Goal: Task Accomplishment & Management: Manage account settings

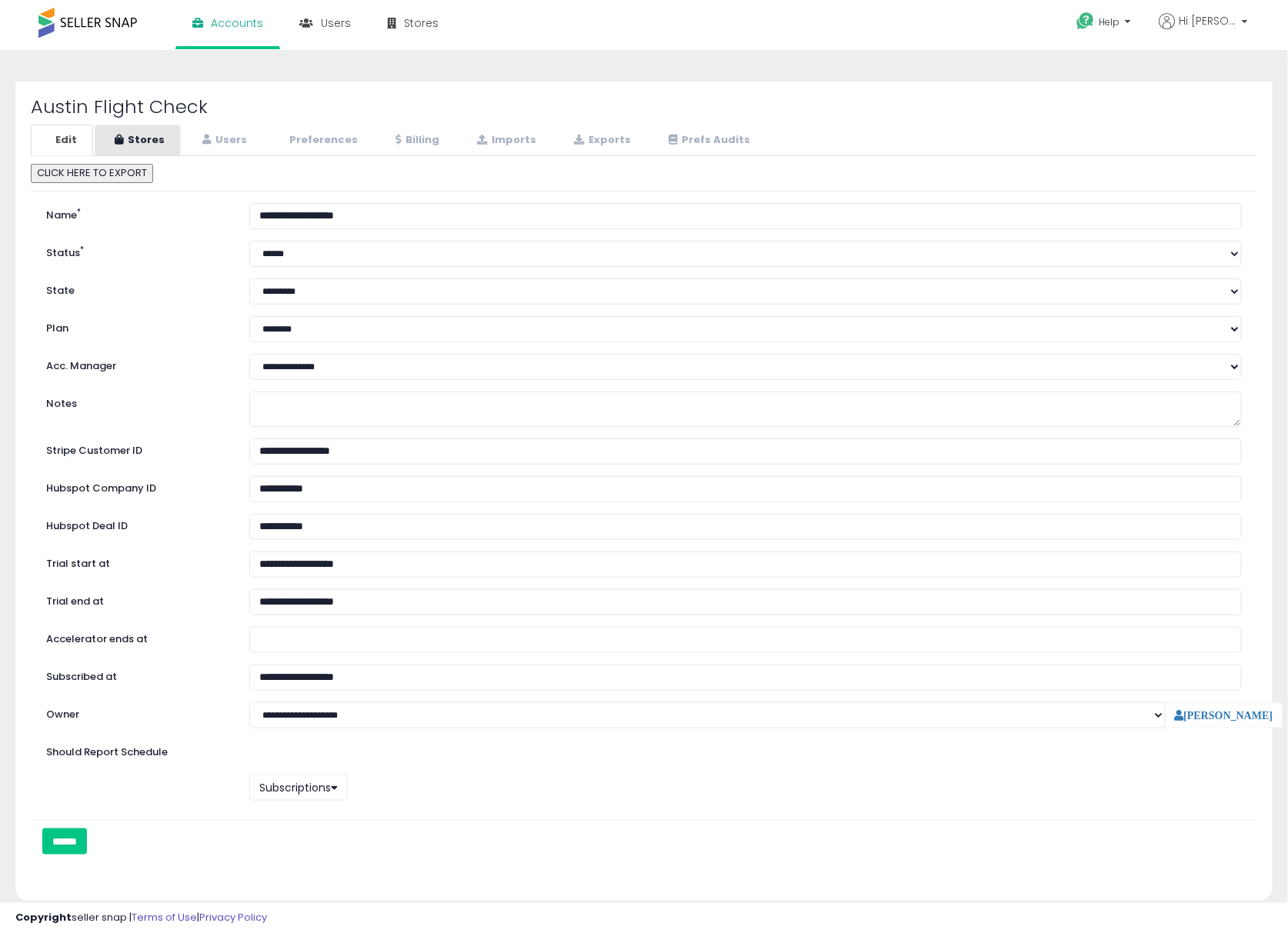
select select "**"
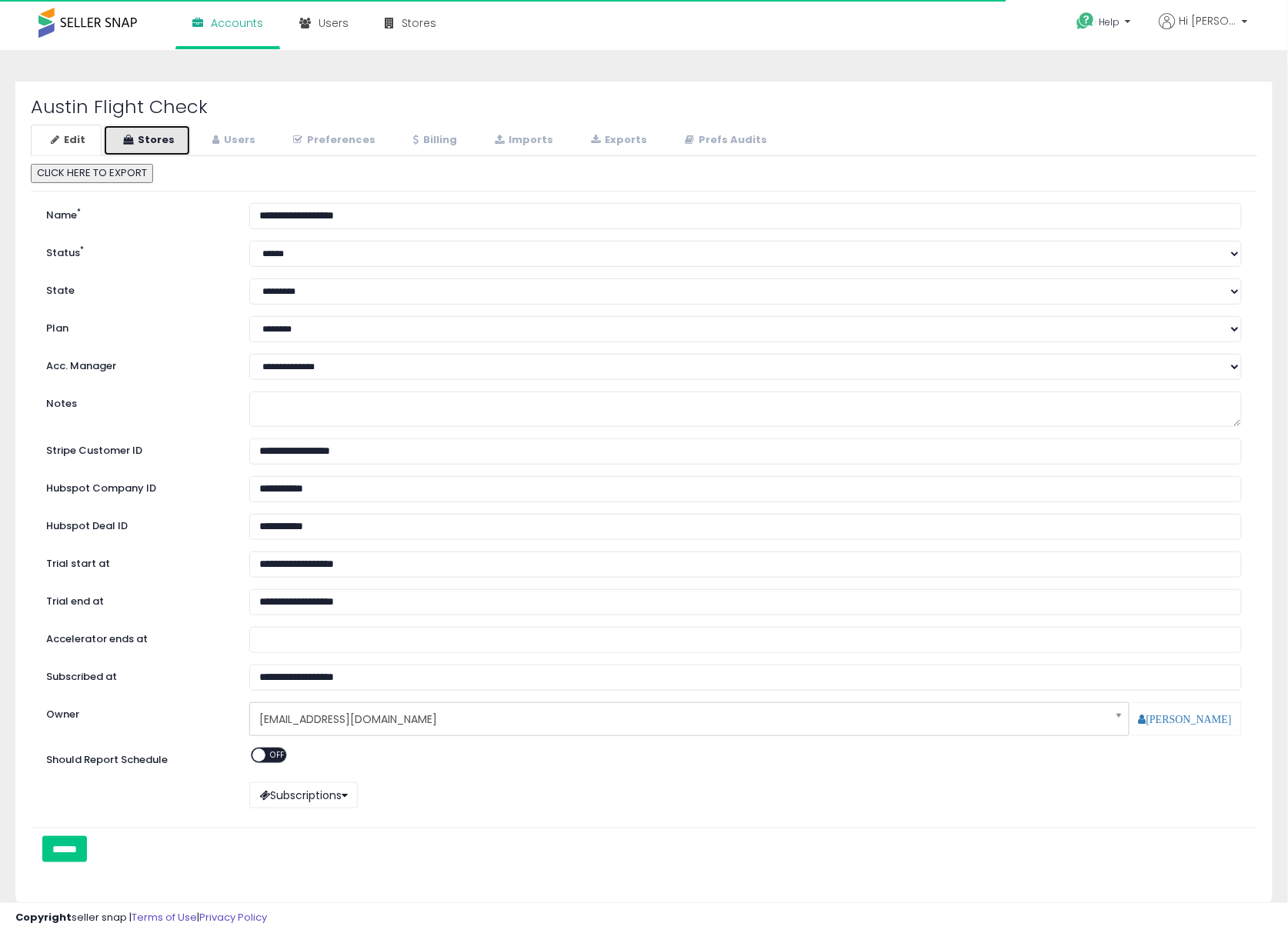
drag, startPoint x: 168, startPoint y: 143, endPoint x: 183, endPoint y: 138, distance: 15.8
click at [168, 143] on link "Stores" at bounding box center [146, 140] width 87 height 31
select select "**"
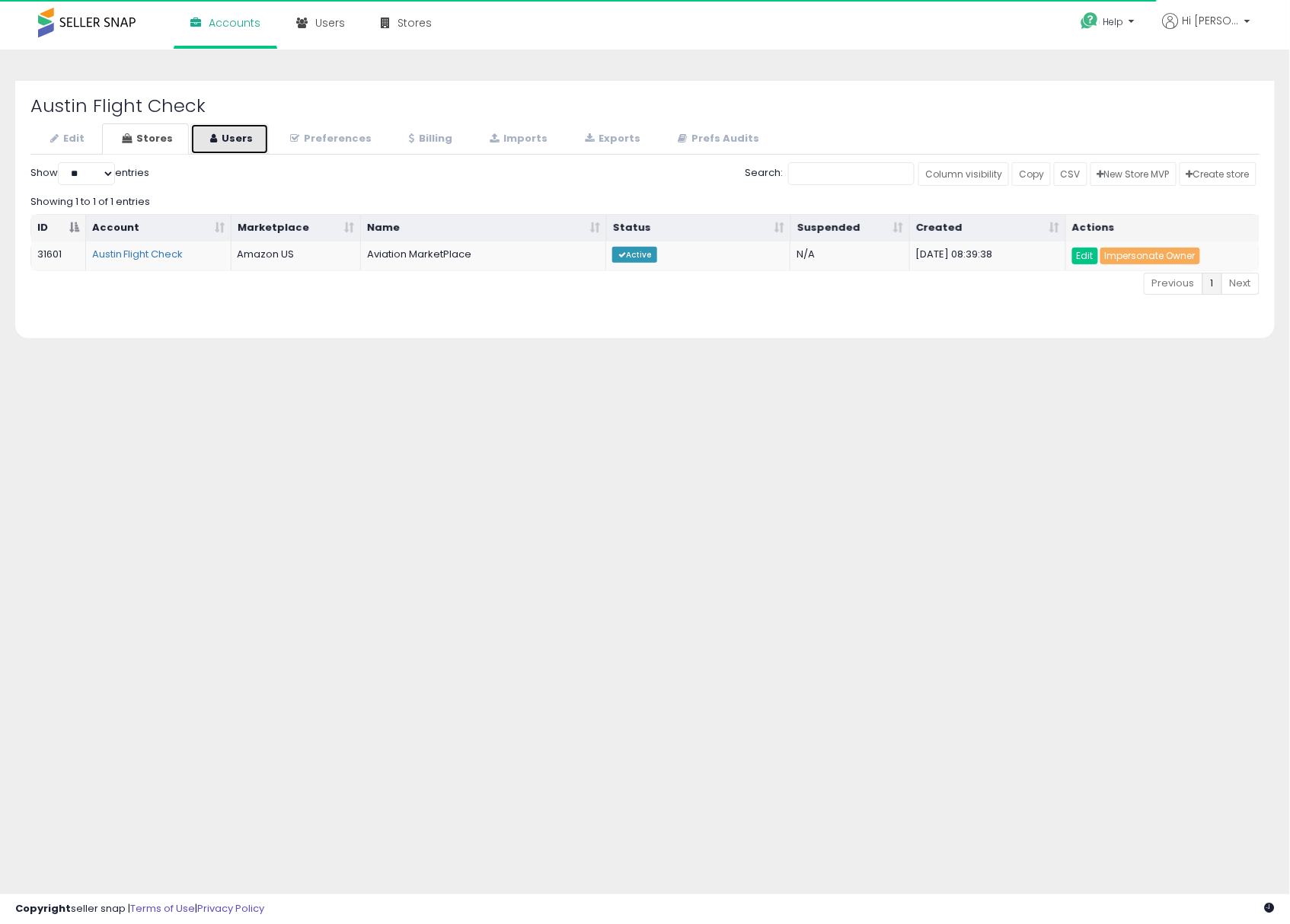
click at [244, 140] on link "Users" at bounding box center [230, 139] width 79 height 31
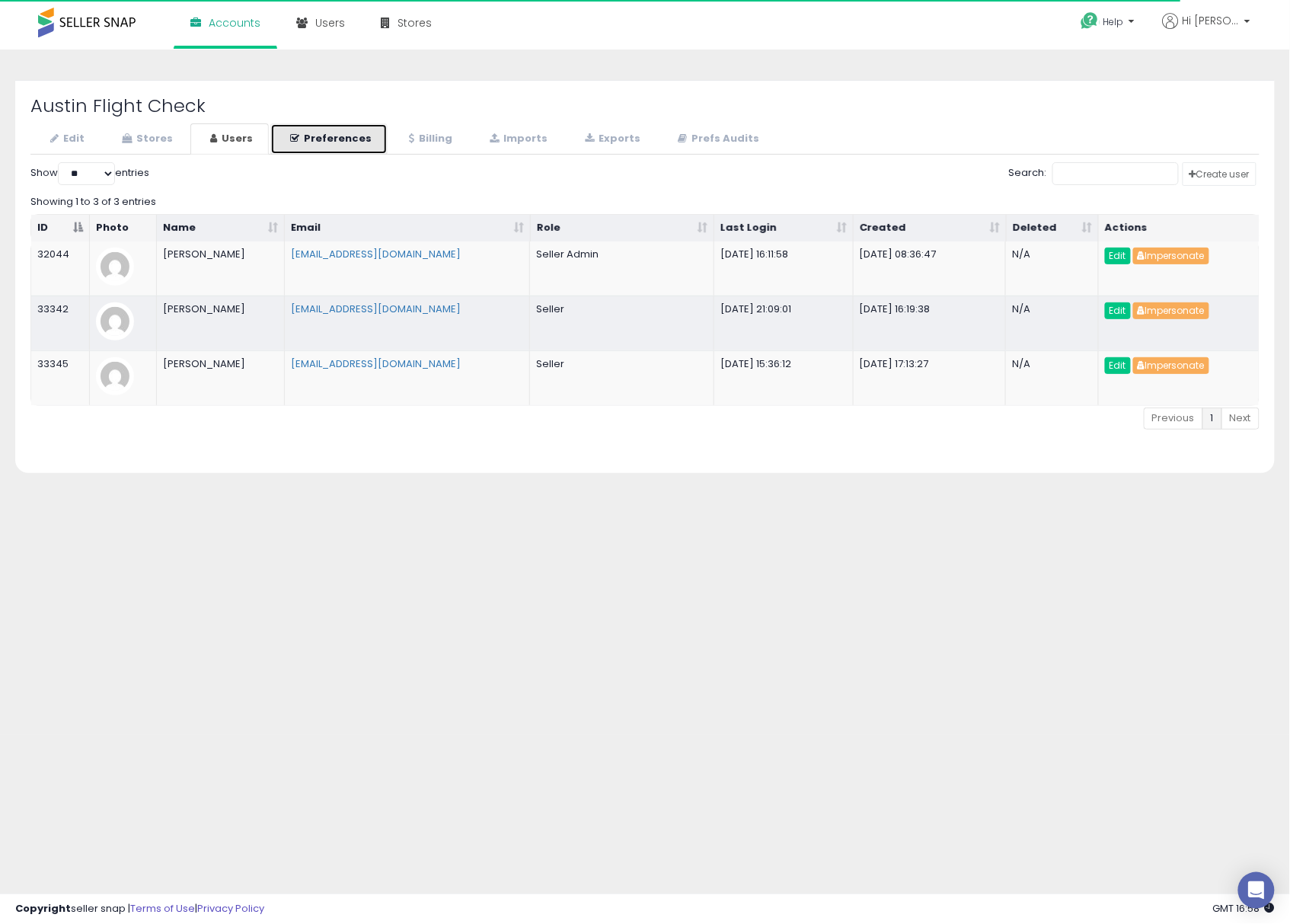
click at [318, 145] on link "Preferences" at bounding box center [329, 139] width 118 height 31
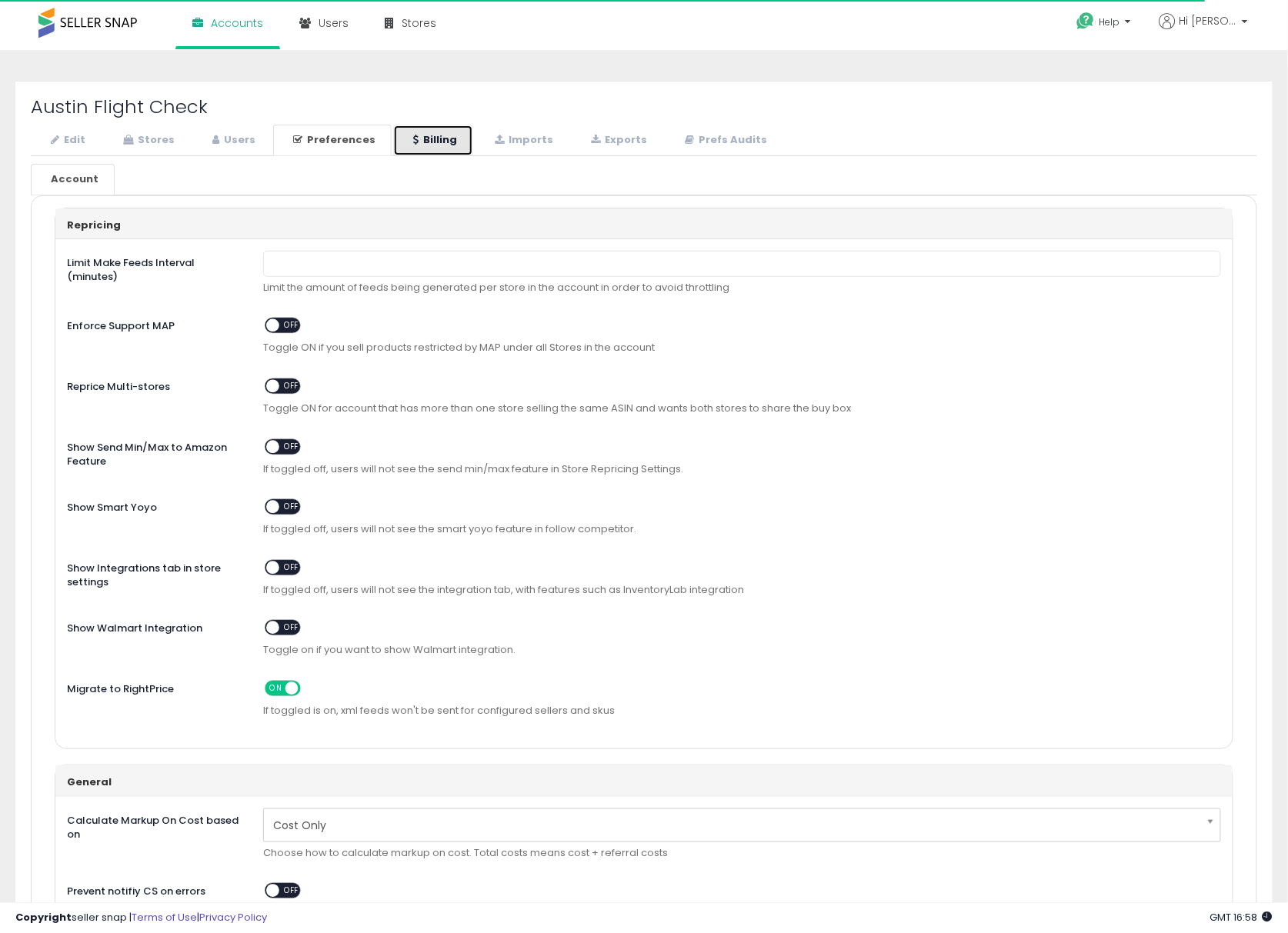
click at [404, 138] on link "Billing" at bounding box center [432, 140] width 80 height 31
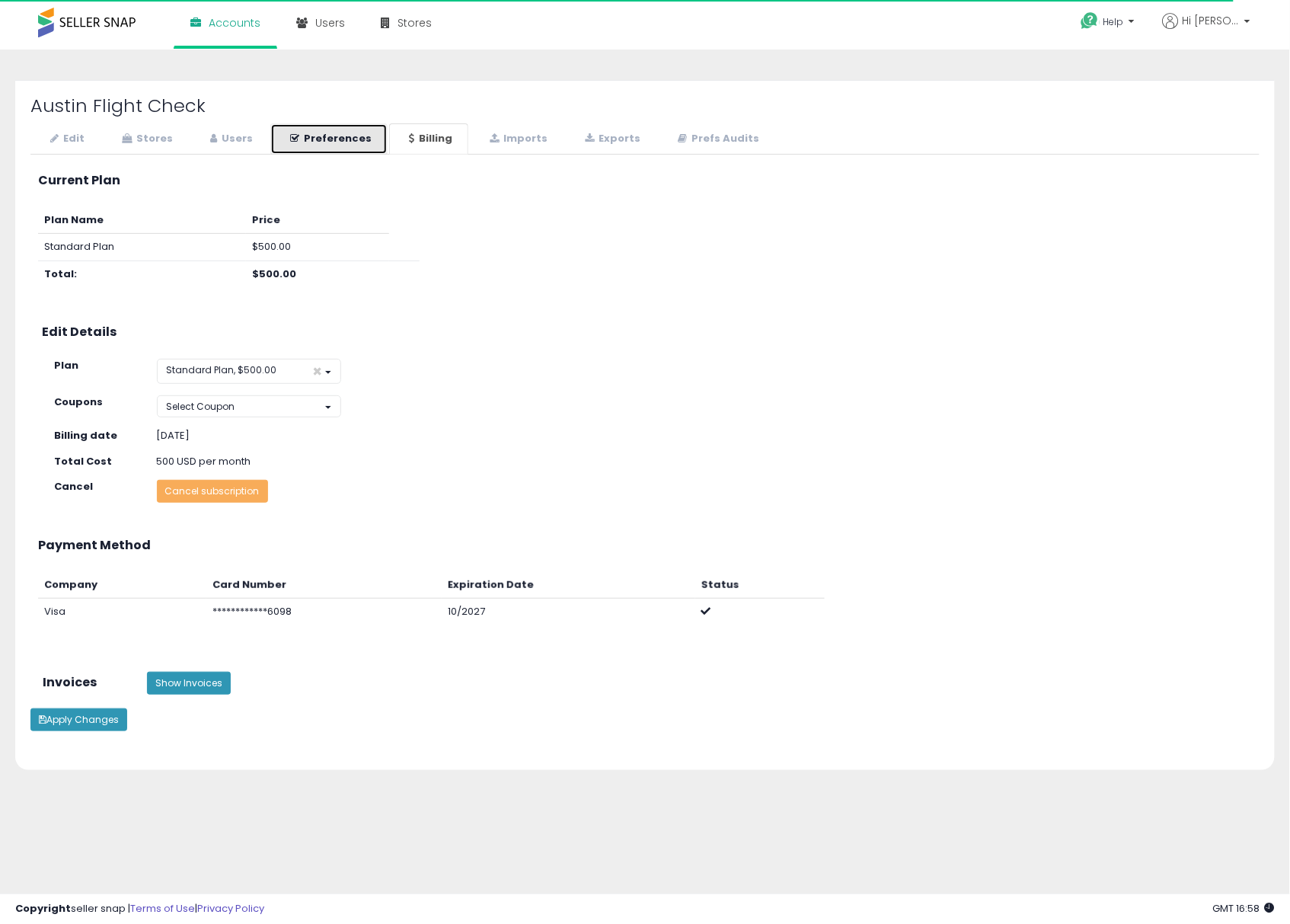
click at [336, 135] on link "Preferences" at bounding box center [329, 139] width 118 height 31
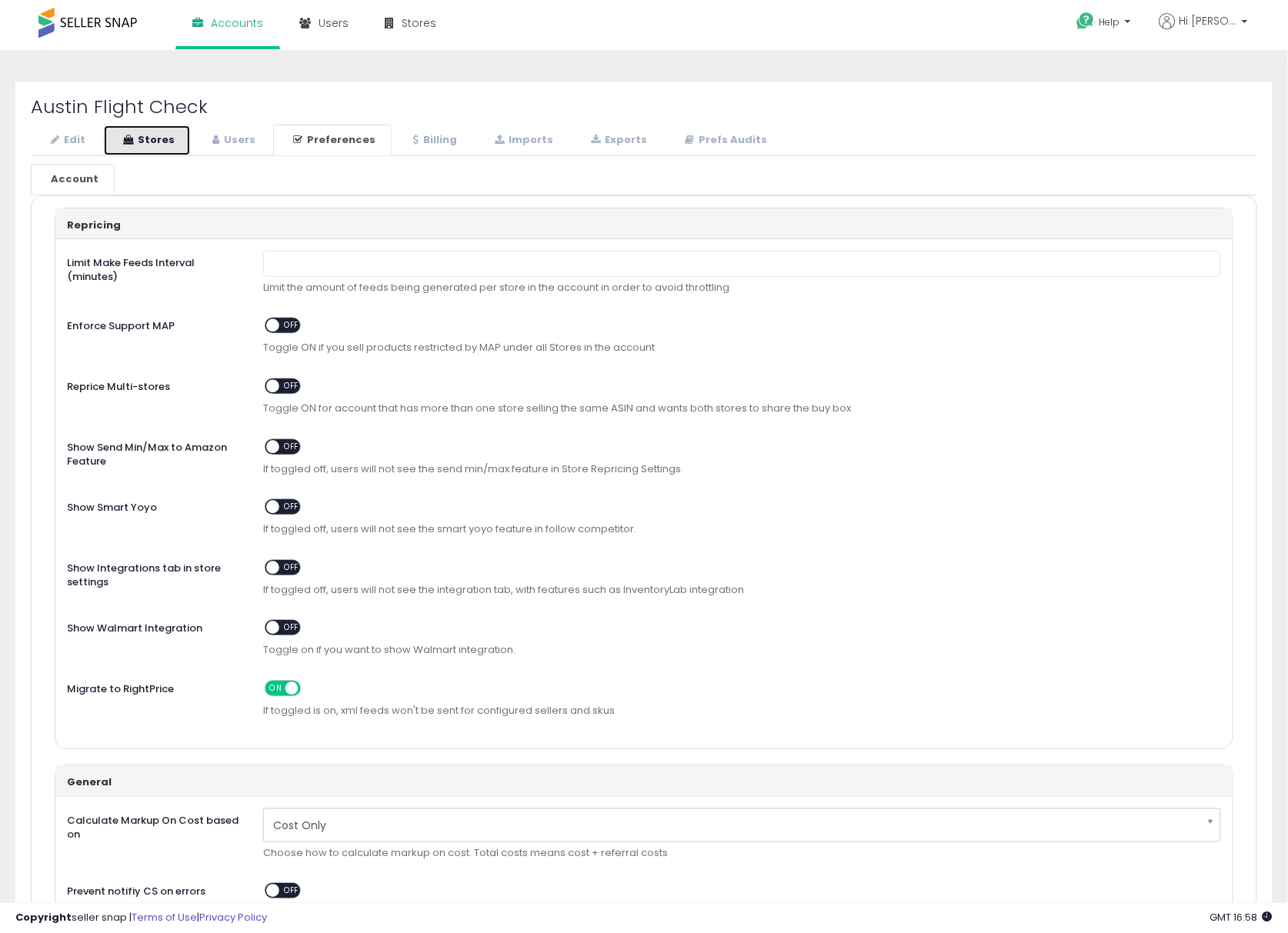
click at [154, 137] on link "Stores" at bounding box center [146, 140] width 87 height 31
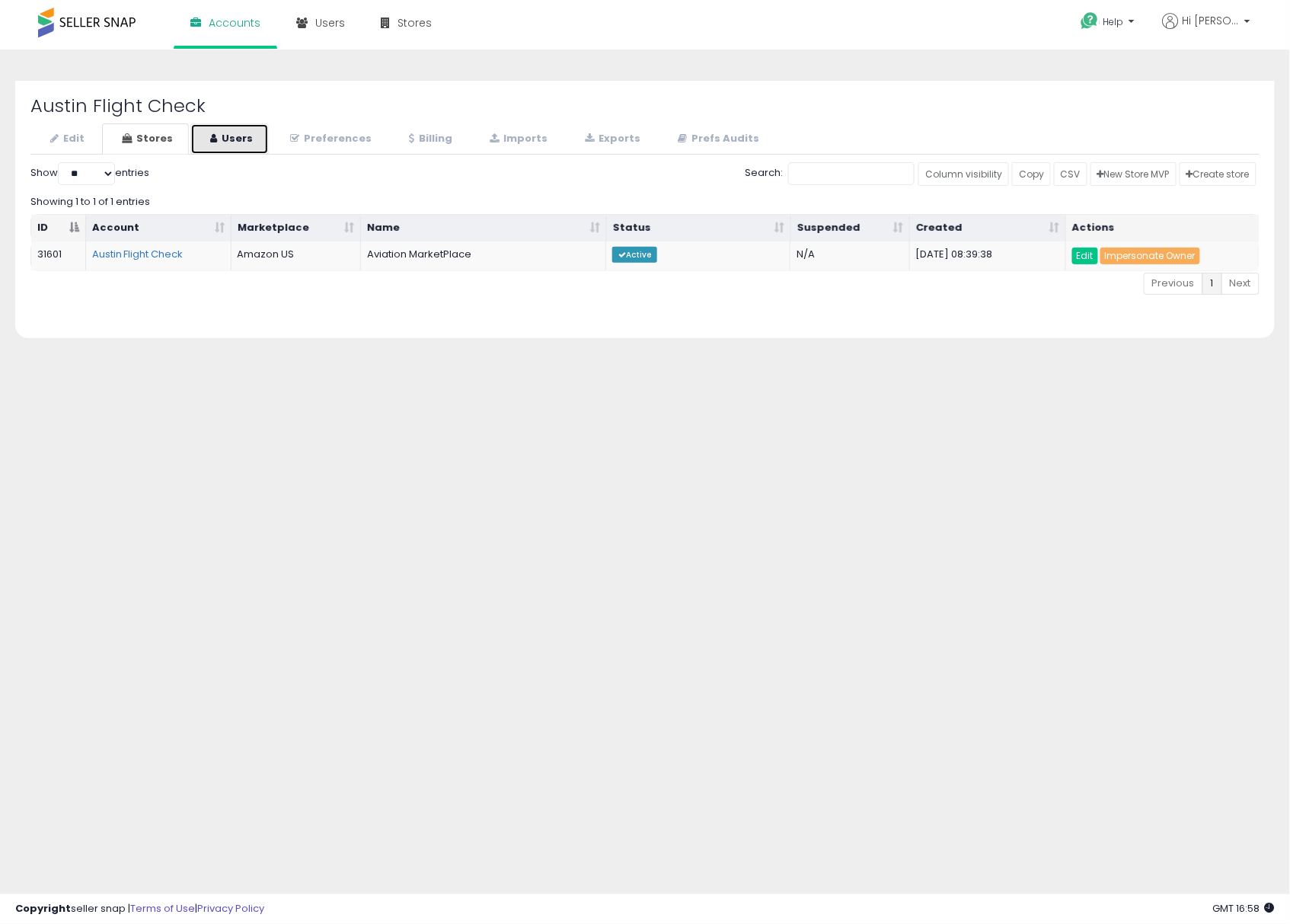
click at [220, 141] on link "Users" at bounding box center [230, 139] width 79 height 31
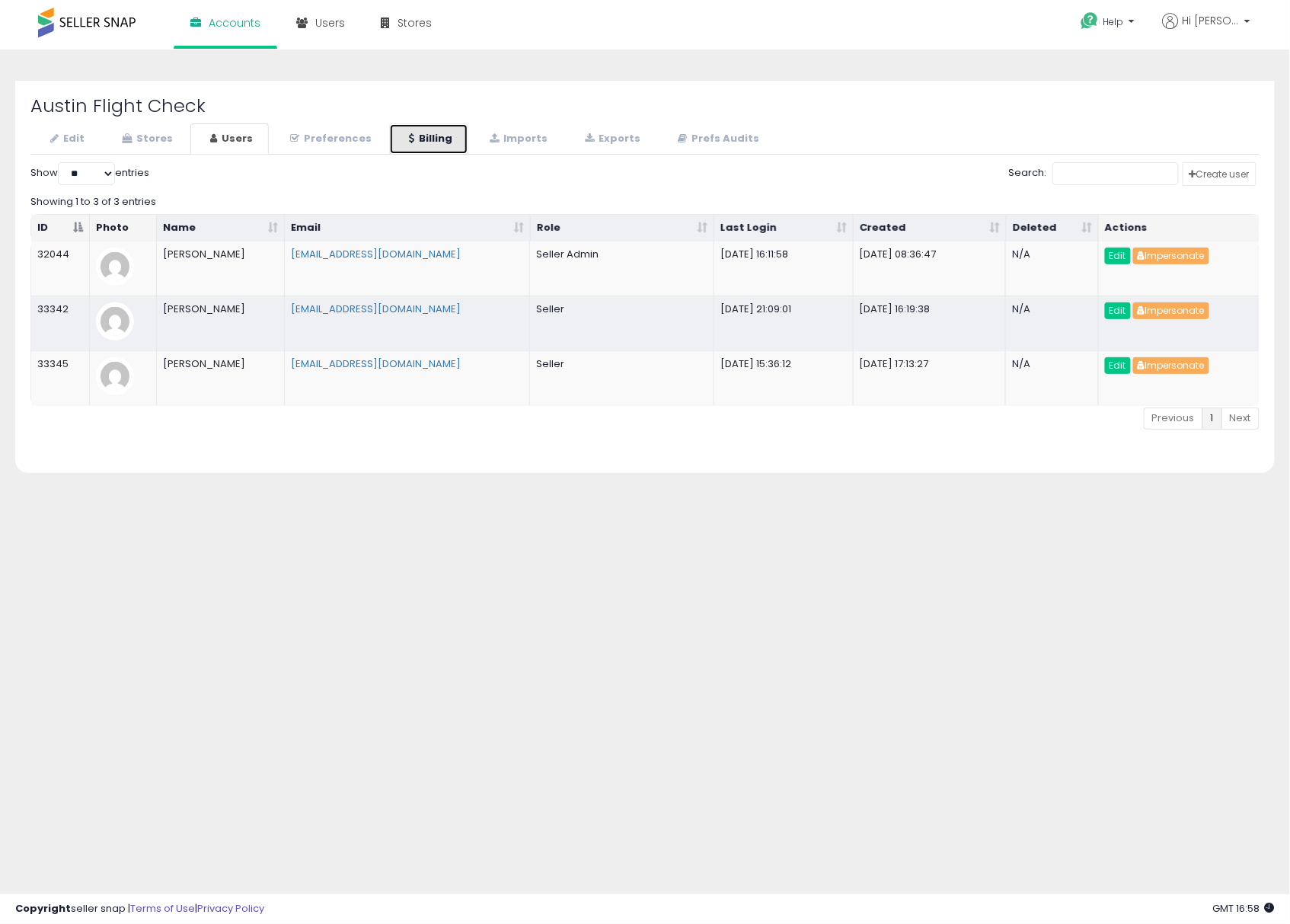
click at [442, 135] on link "Billing" at bounding box center [428, 139] width 79 height 31
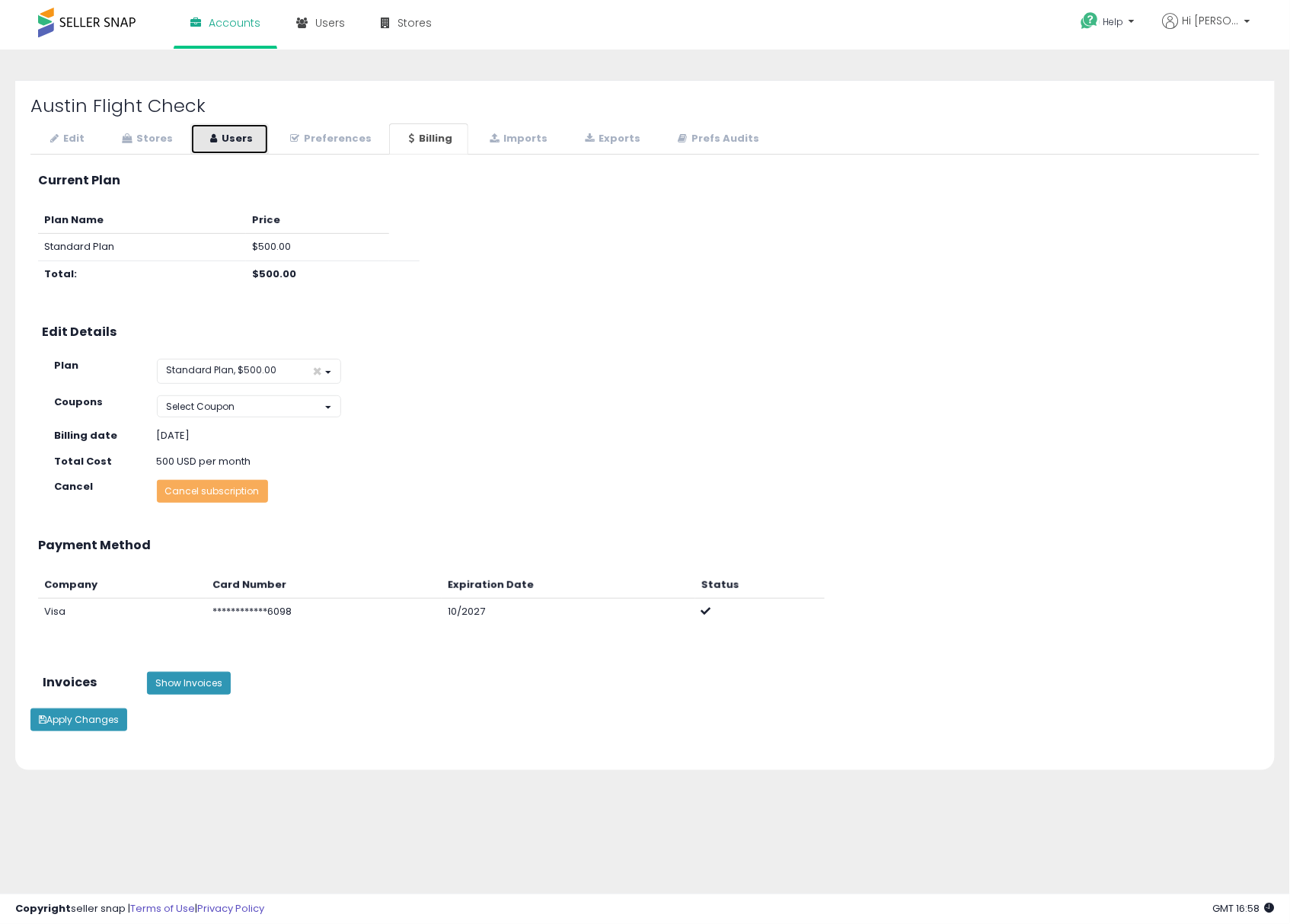
click at [197, 142] on link "Users" at bounding box center [230, 139] width 79 height 31
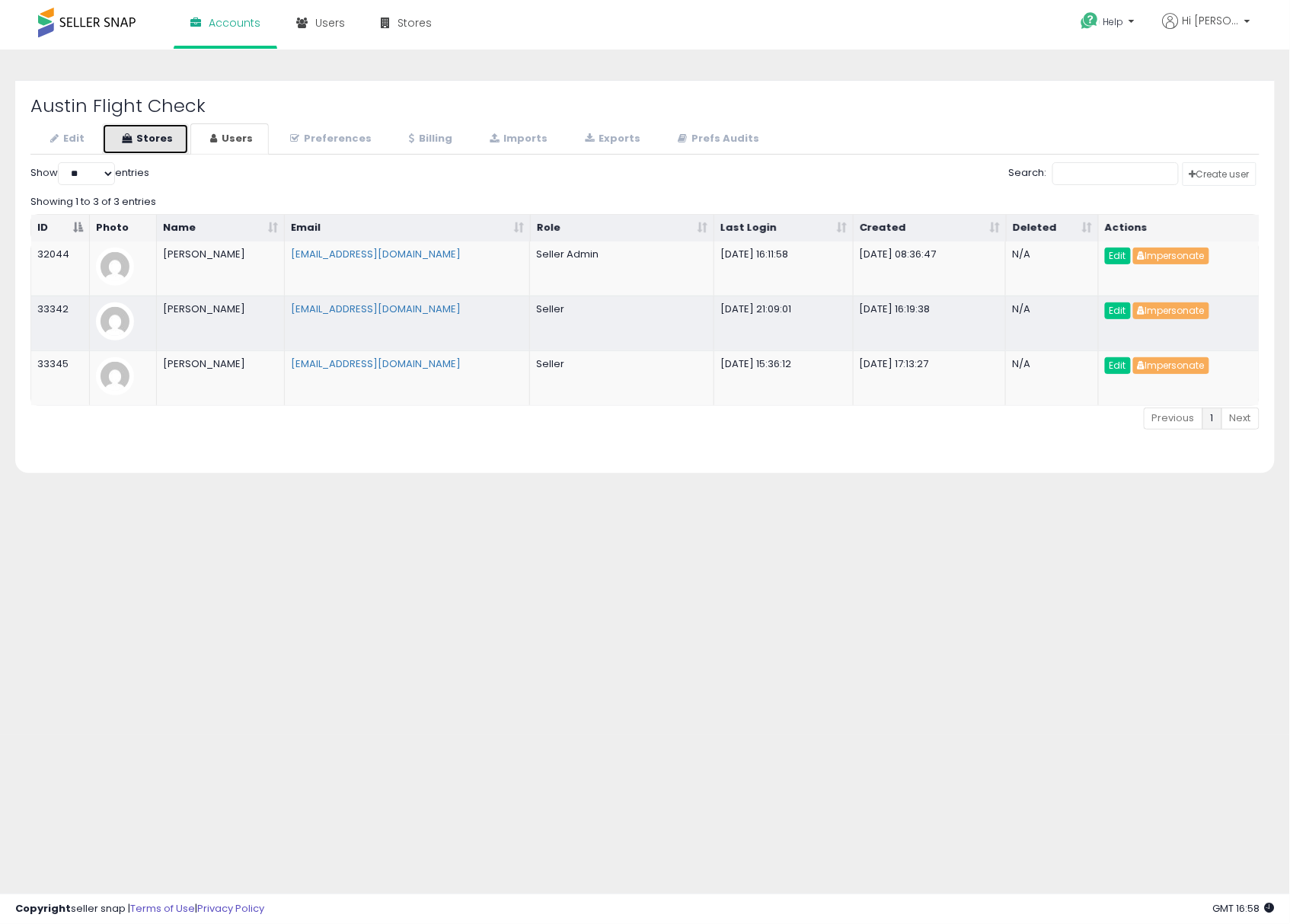
click at [164, 141] on link "Stores" at bounding box center [145, 139] width 87 height 31
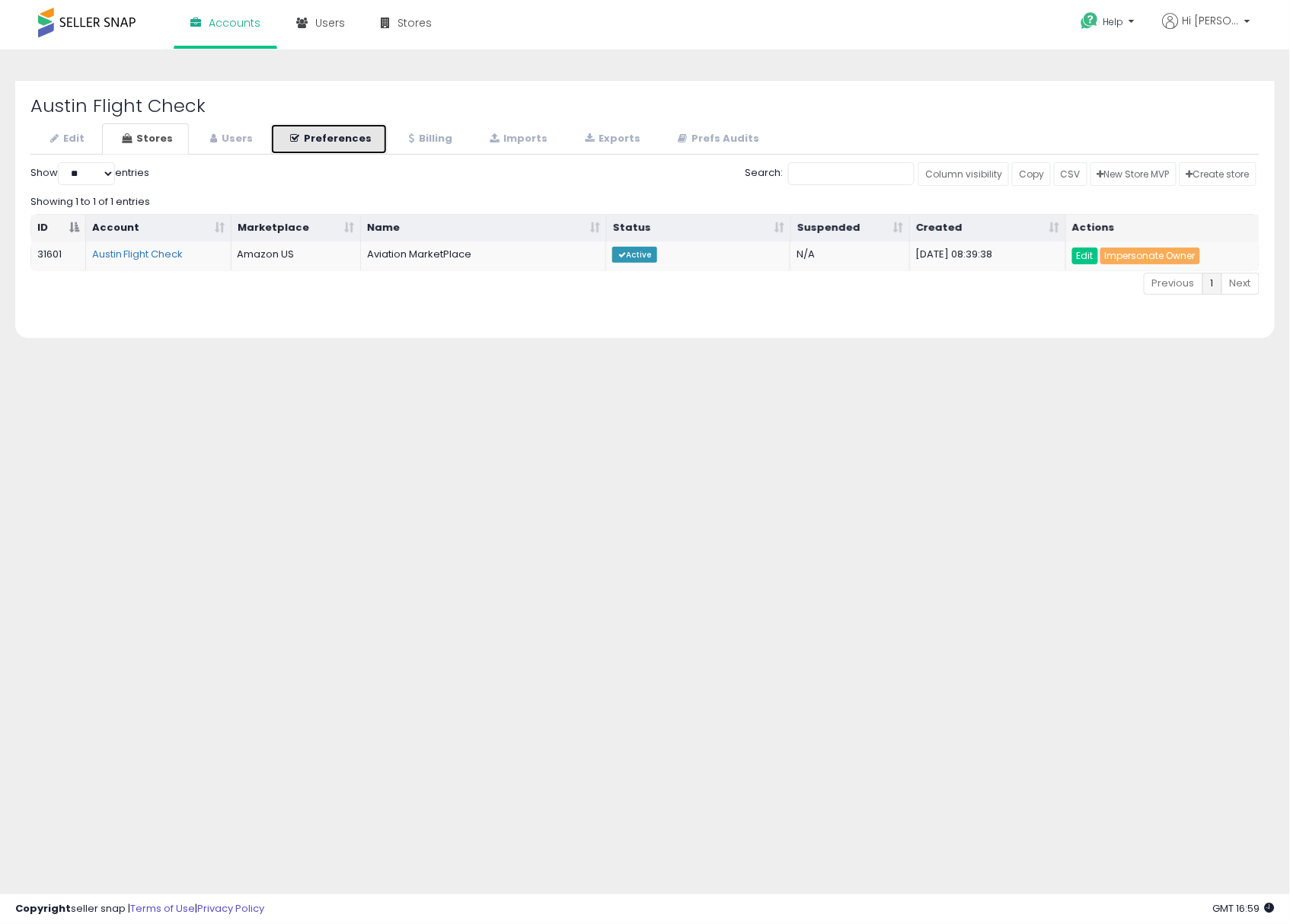
click at [324, 142] on link "Preferences" at bounding box center [329, 139] width 118 height 31
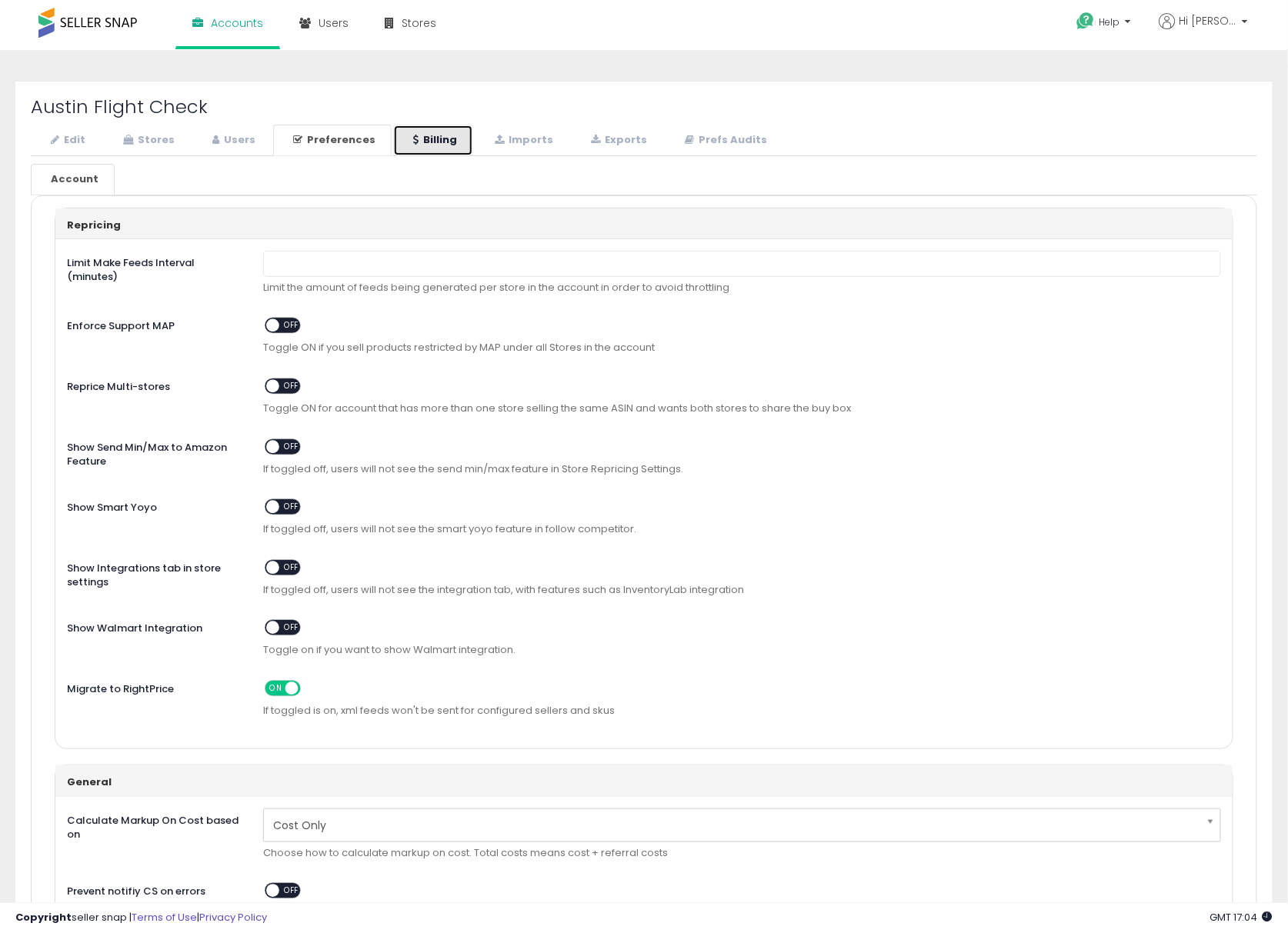
click at [424, 139] on link "Billing" at bounding box center [432, 140] width 80 height 31
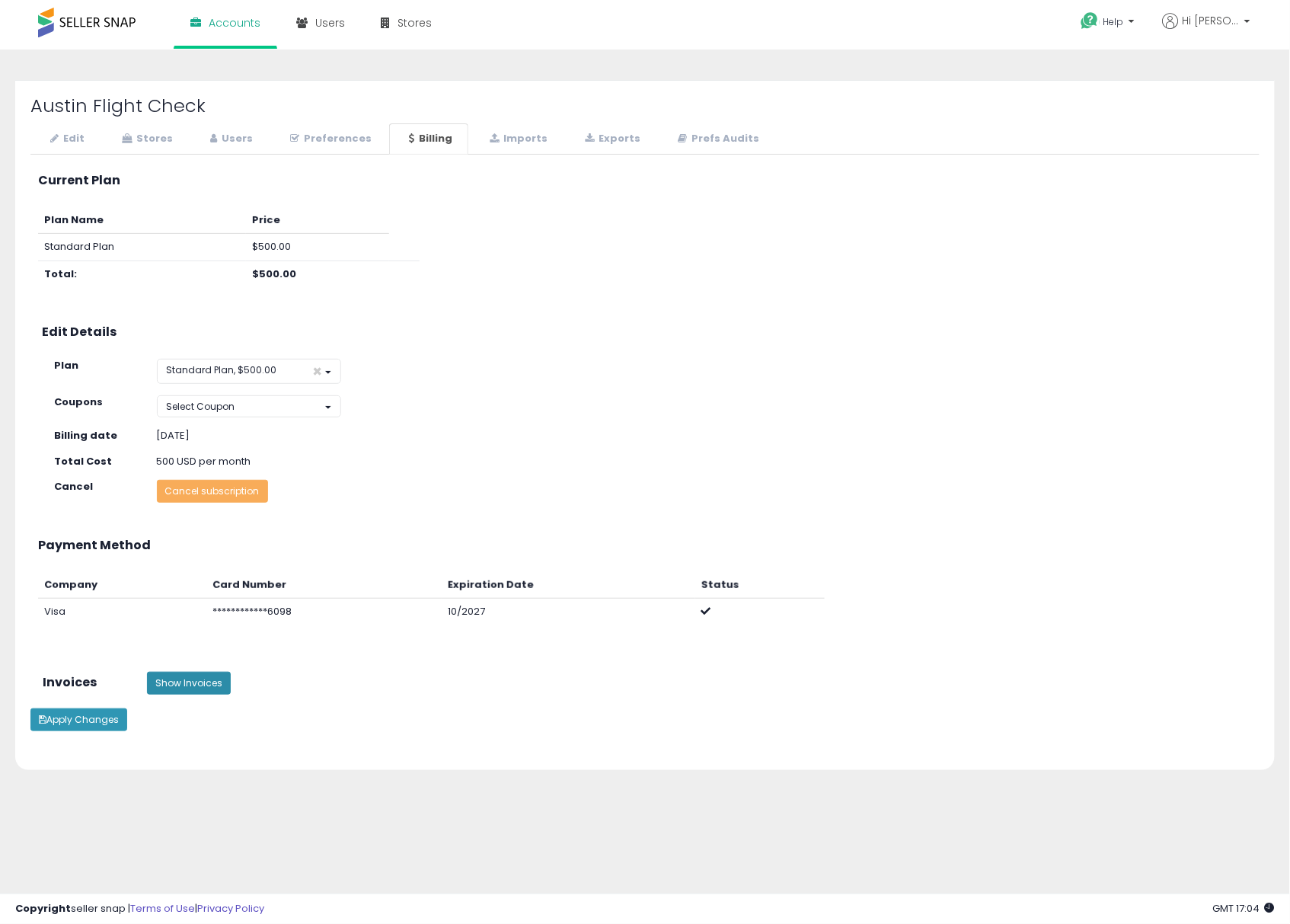
click at [198, 678] on button "Show Invoices" at bounding box center [189, 683] width 84 height 22
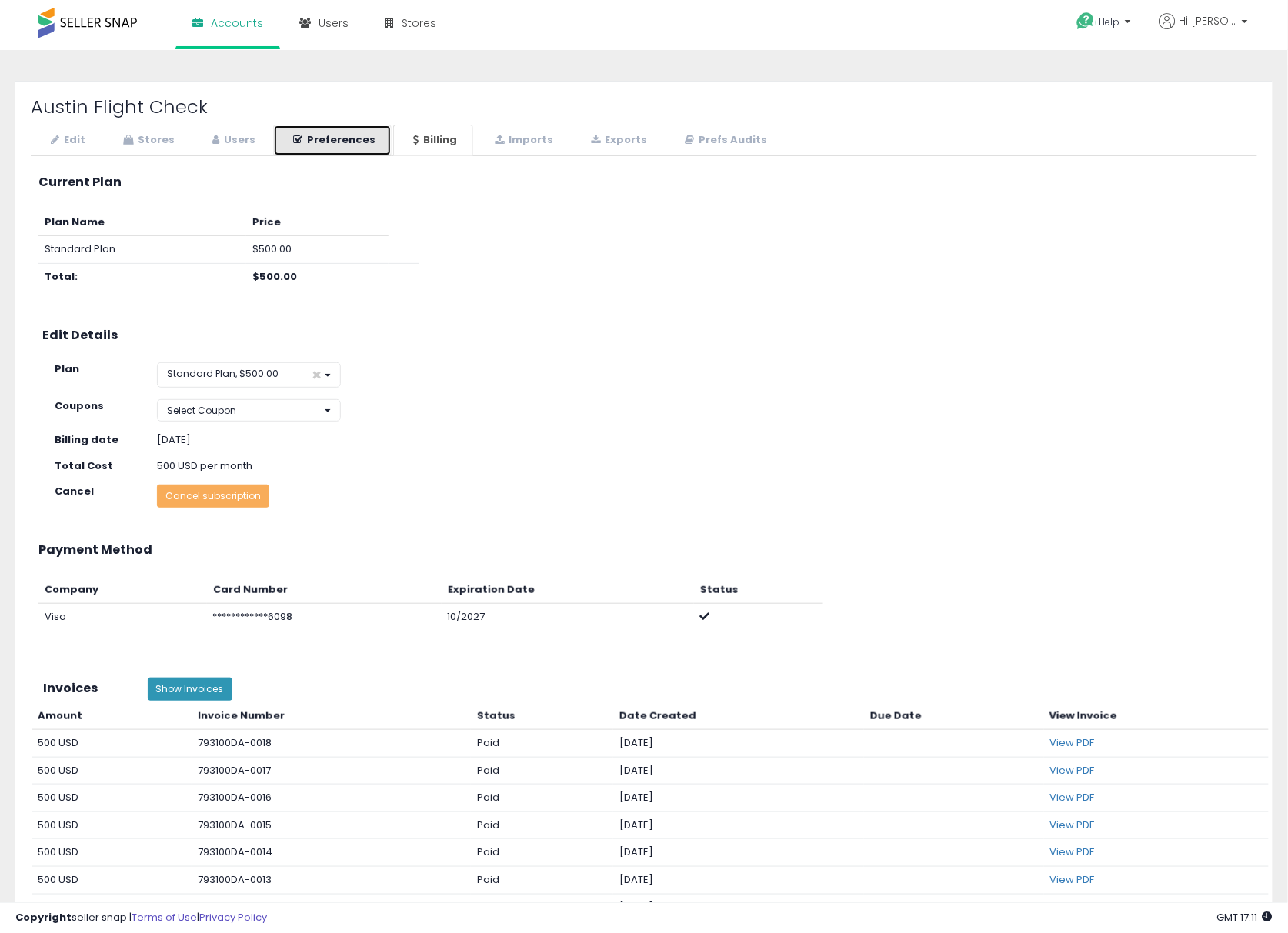
click at [297, 143] on icon at bounding box center [297, 139] width 9 height 10
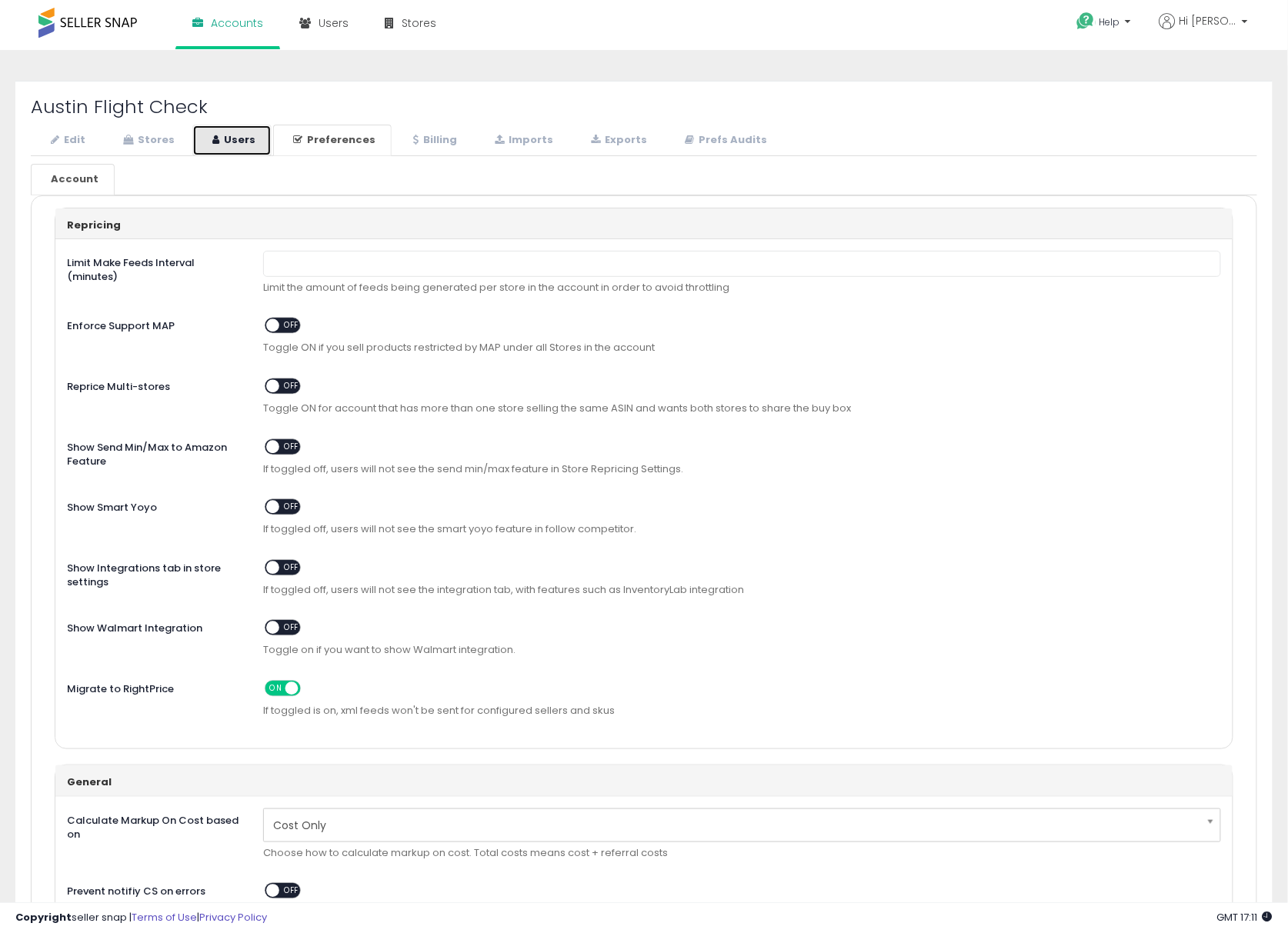
click at [238, 142] on link "Users" at bounding box center [232, 140] width 80 height 31
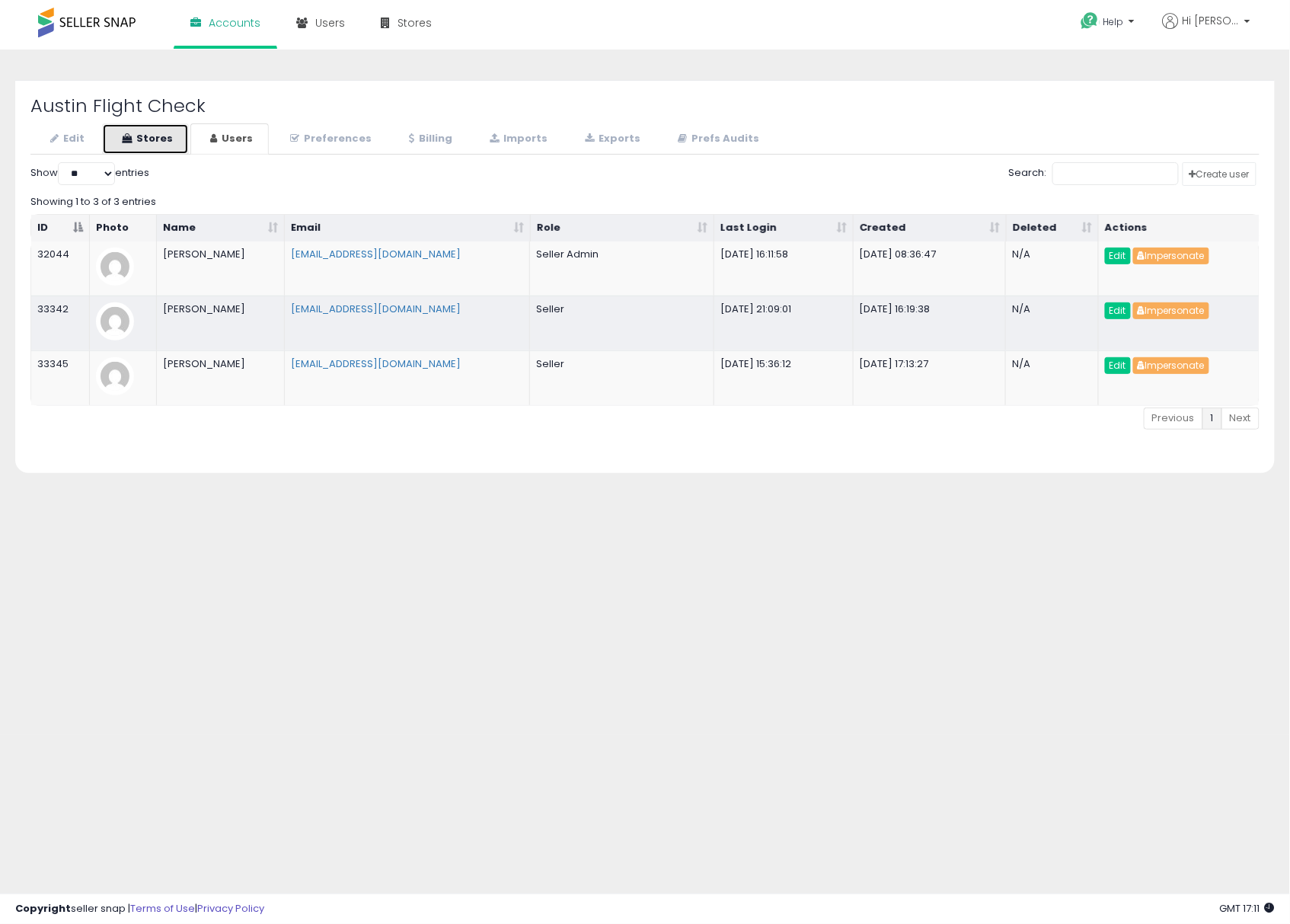
click at [165, 144] on link "Stores" at bounding box center [145, 139] width 87 height 31
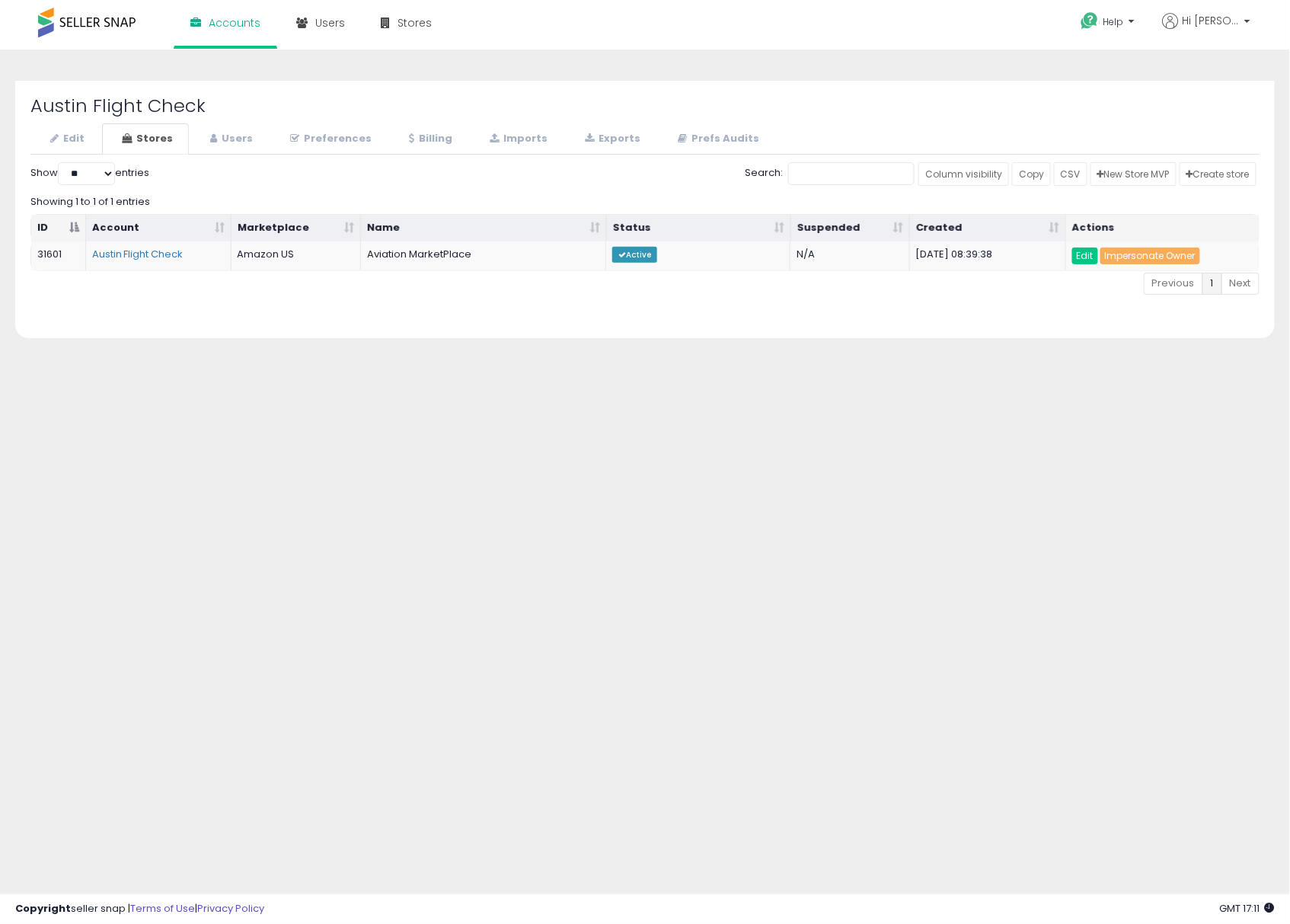
click at [384, 157] on div "Edit Stores Users Preferences Billing" at bounding box center [645, 223] width 1230 height 199
click at [412, 147] on link "Billing" at bounding box center [428, 139] width 79 height 31
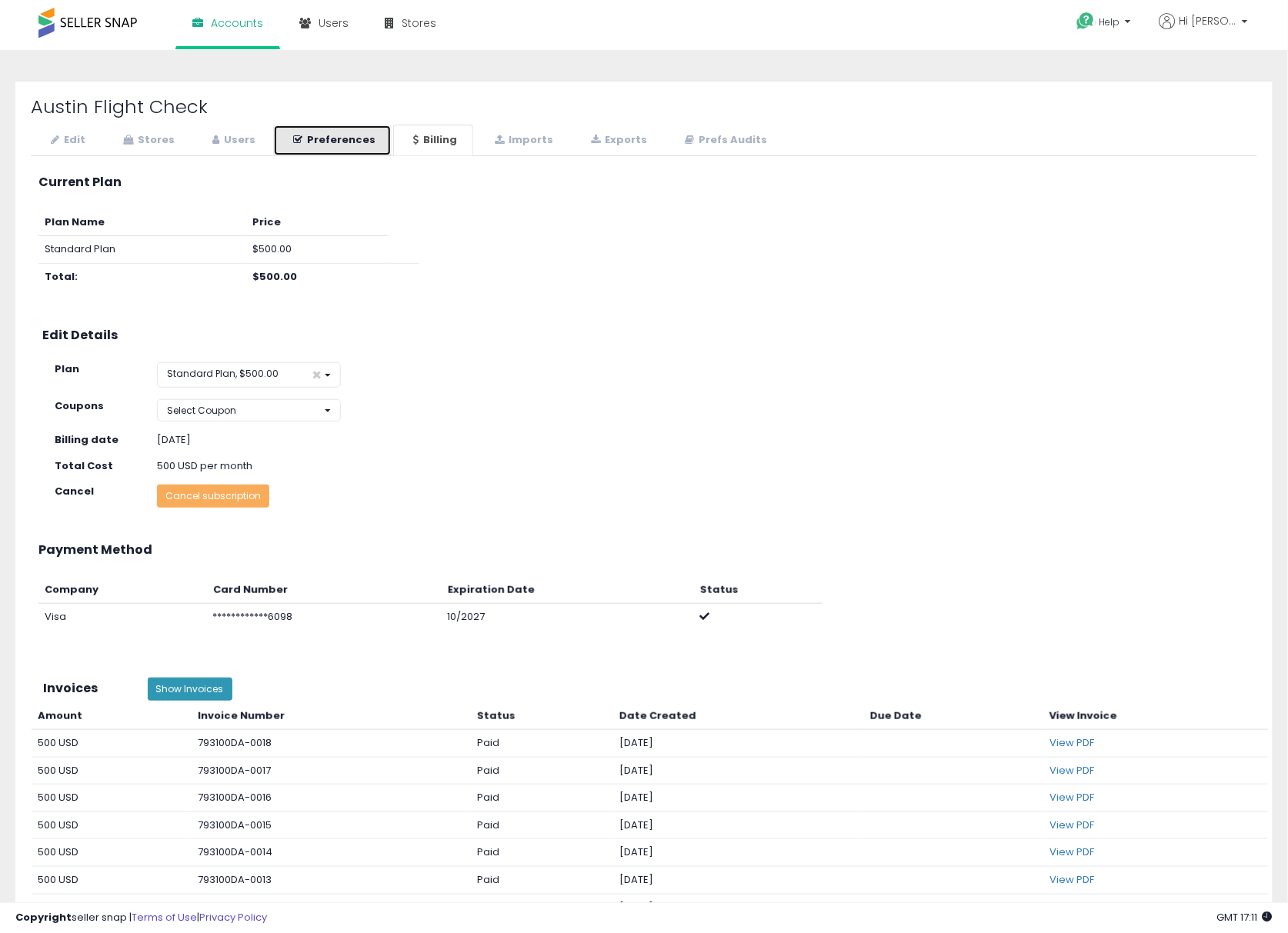
click at [352, 147] on link "Preferences" at bounding box center [332, 140] width 119 height 31
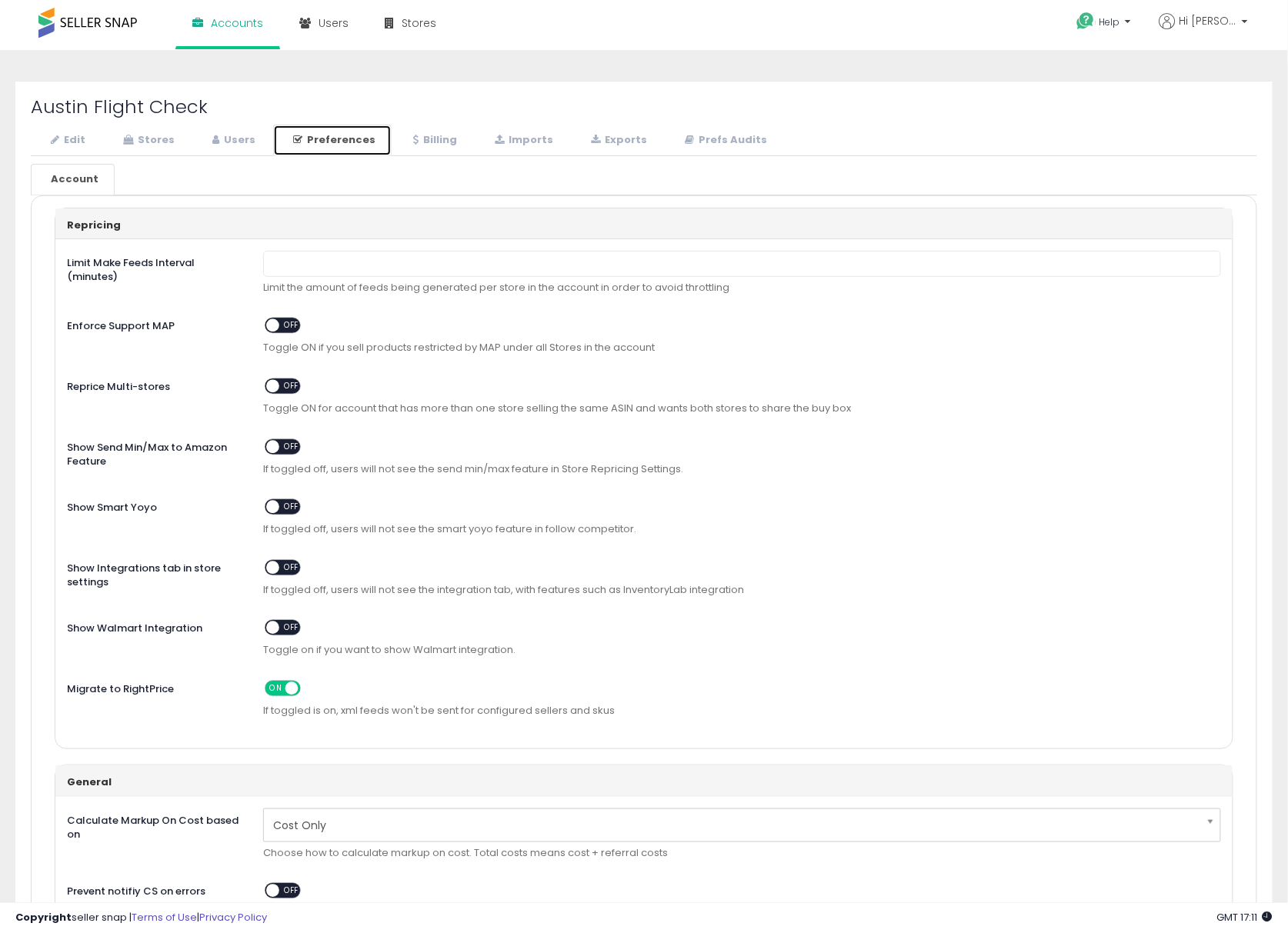
click at [310, 128] on link "Preferences" at bounding box center [332, 140] width 119 height 31
click at [160, 143] on link "Stores" at bounding box center [146, 140] width 87 height 31
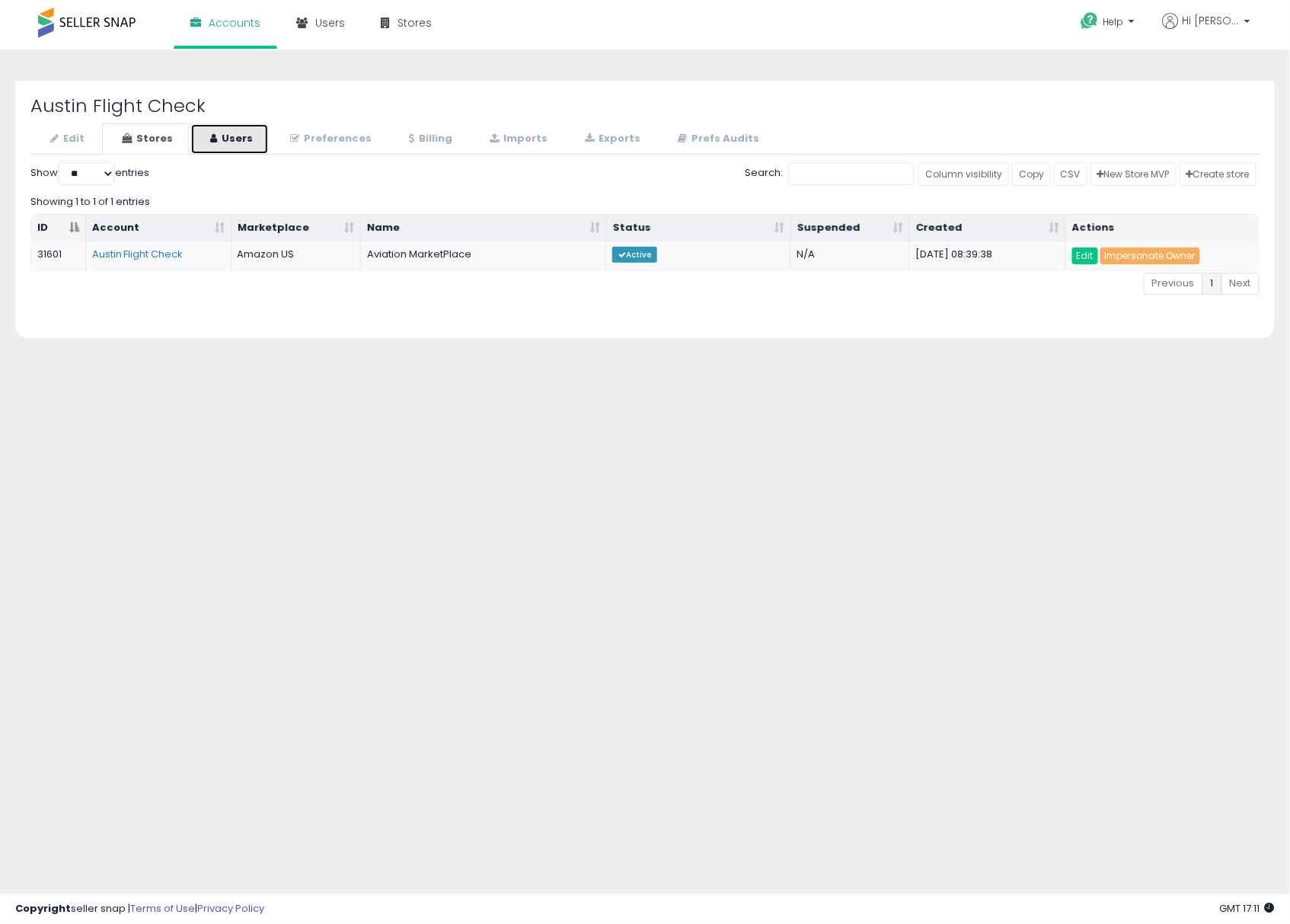
click at [259, 142] on link "Users" at bounding box center [230, 139] width 79 height 31
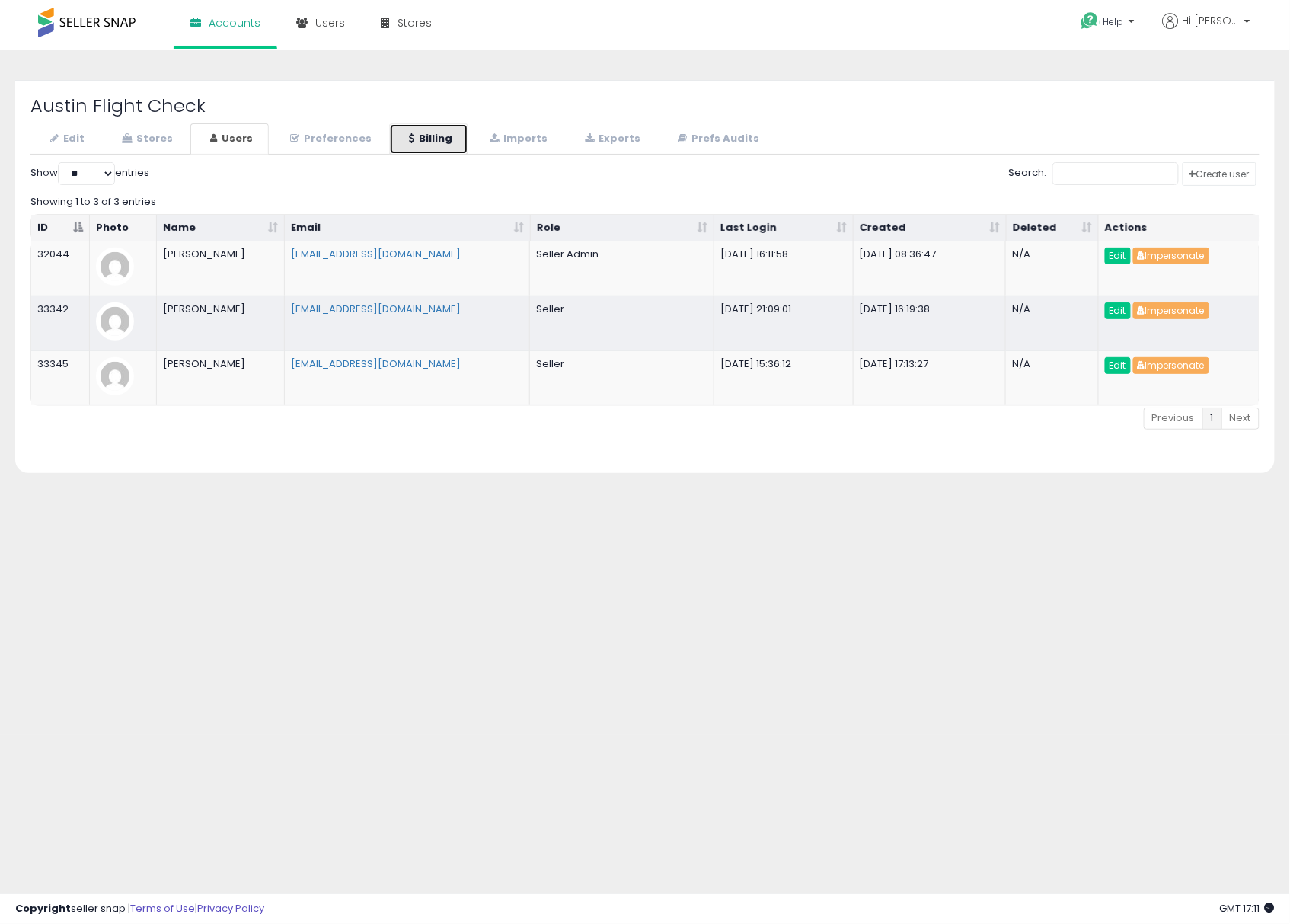
click at [400, 134] on link "Billing" at bounding box center [428, 139] width 79 height 31
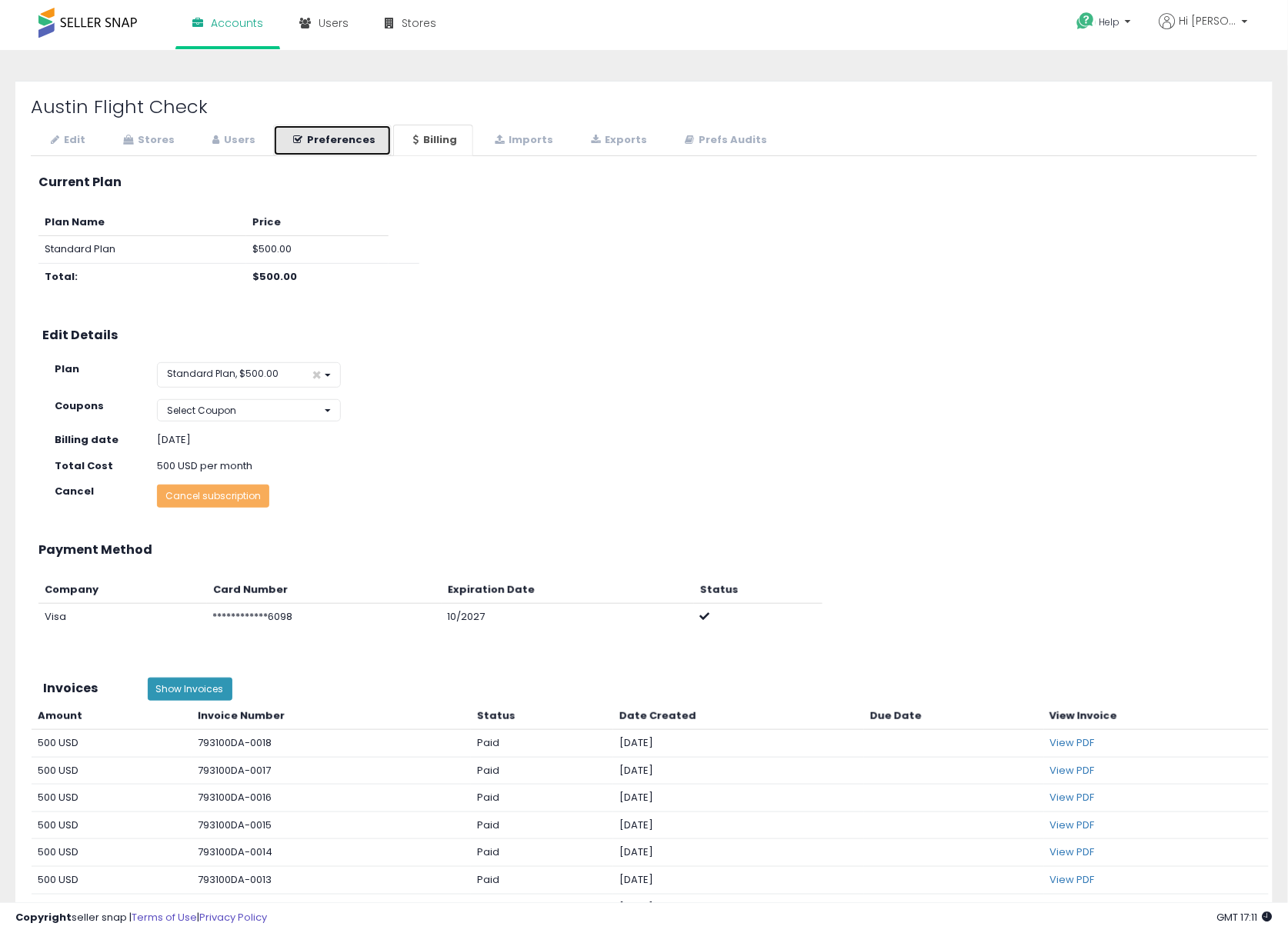
click at [308, 146] on link "Preferences" at bounding box center [332, 140] width 119 height 31
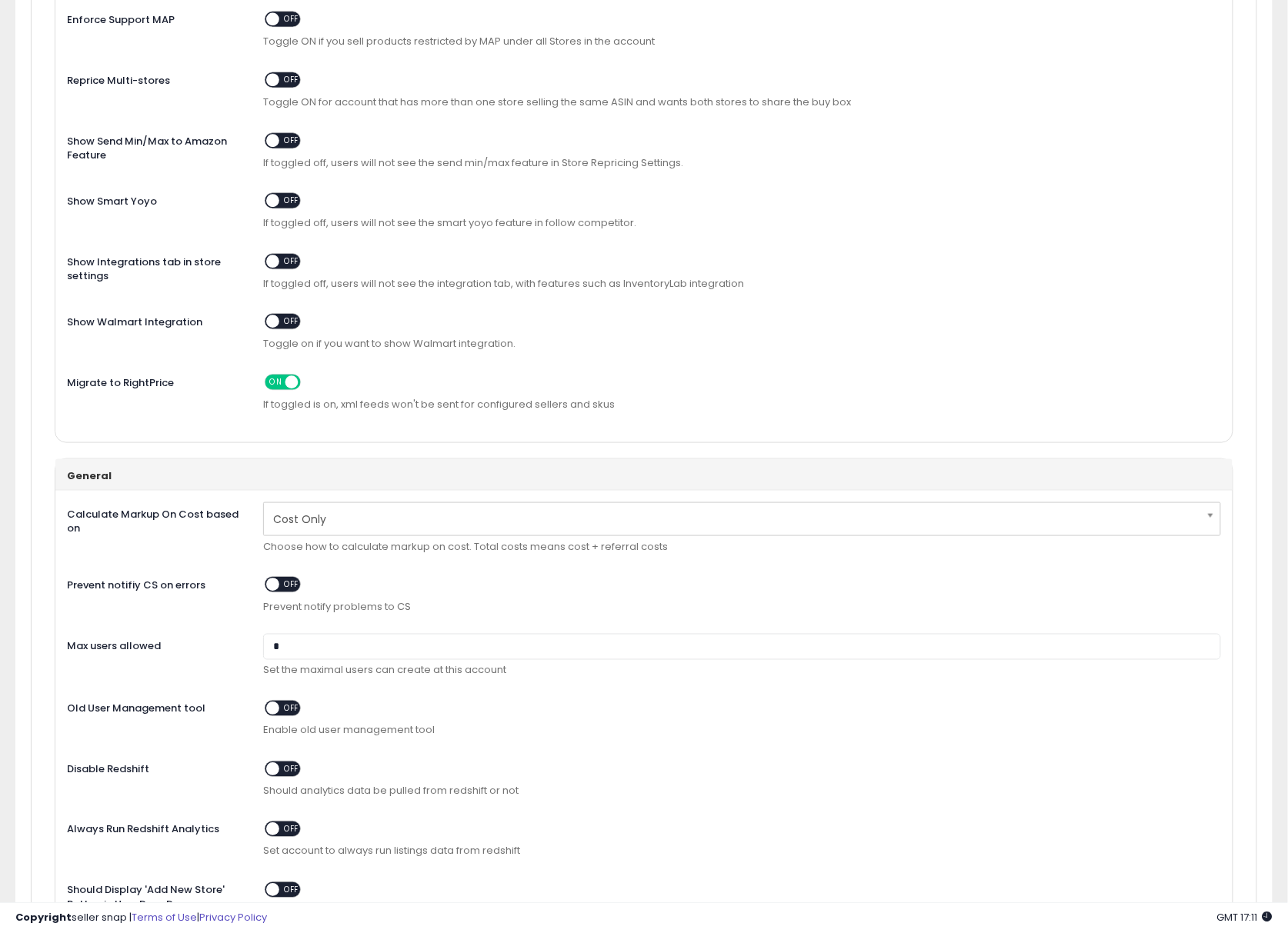
scroll to position [307, 0]
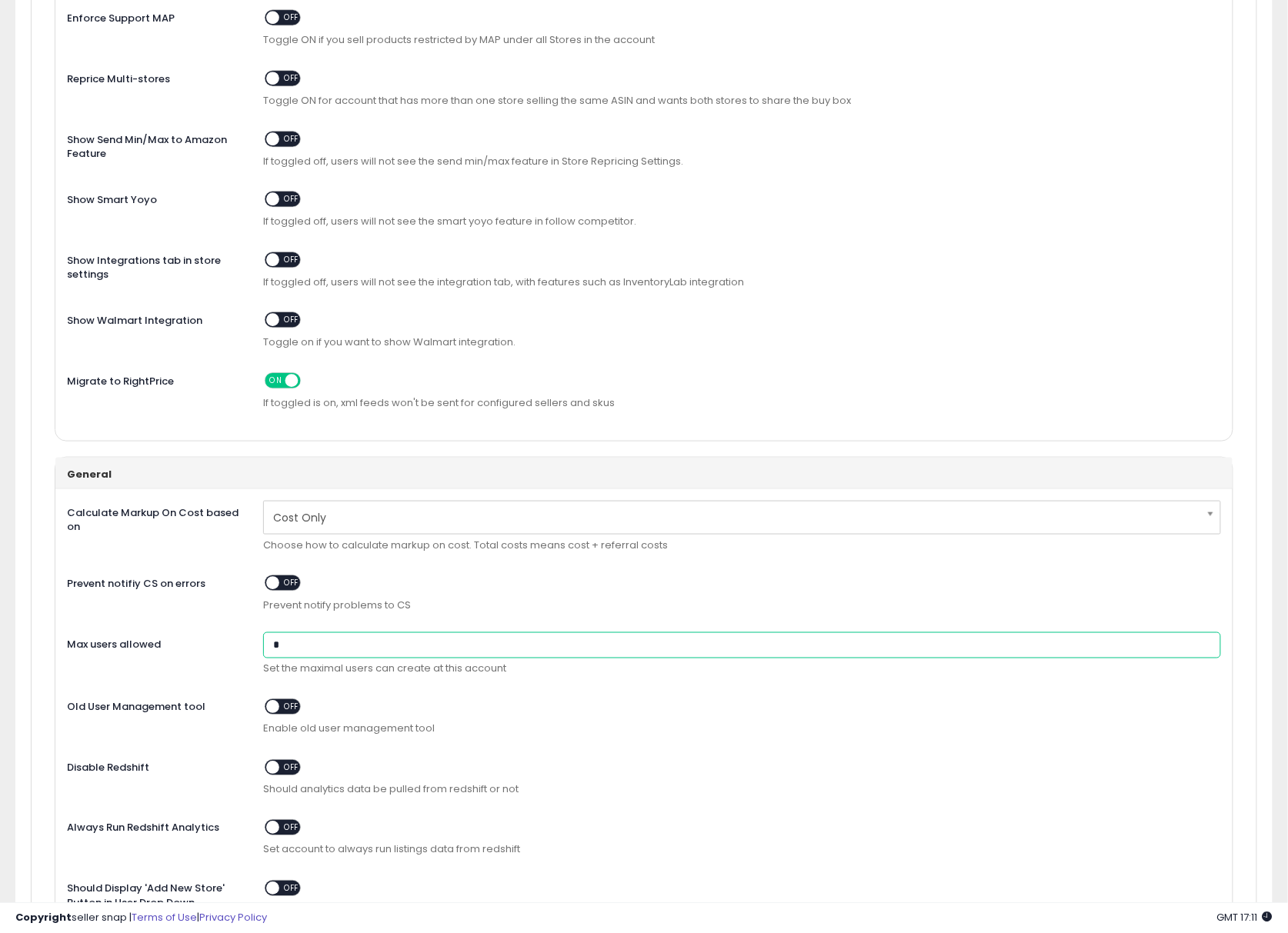
drag, startPoint x: 306, startPoint y: 653, endPoint x: 190, endPoint y: 649, distance: 116.1
click at [220, 654] on div "Max users allowed * Set the maximal users can create at this account" at bounding box center [644, 658] width 1177 height 52
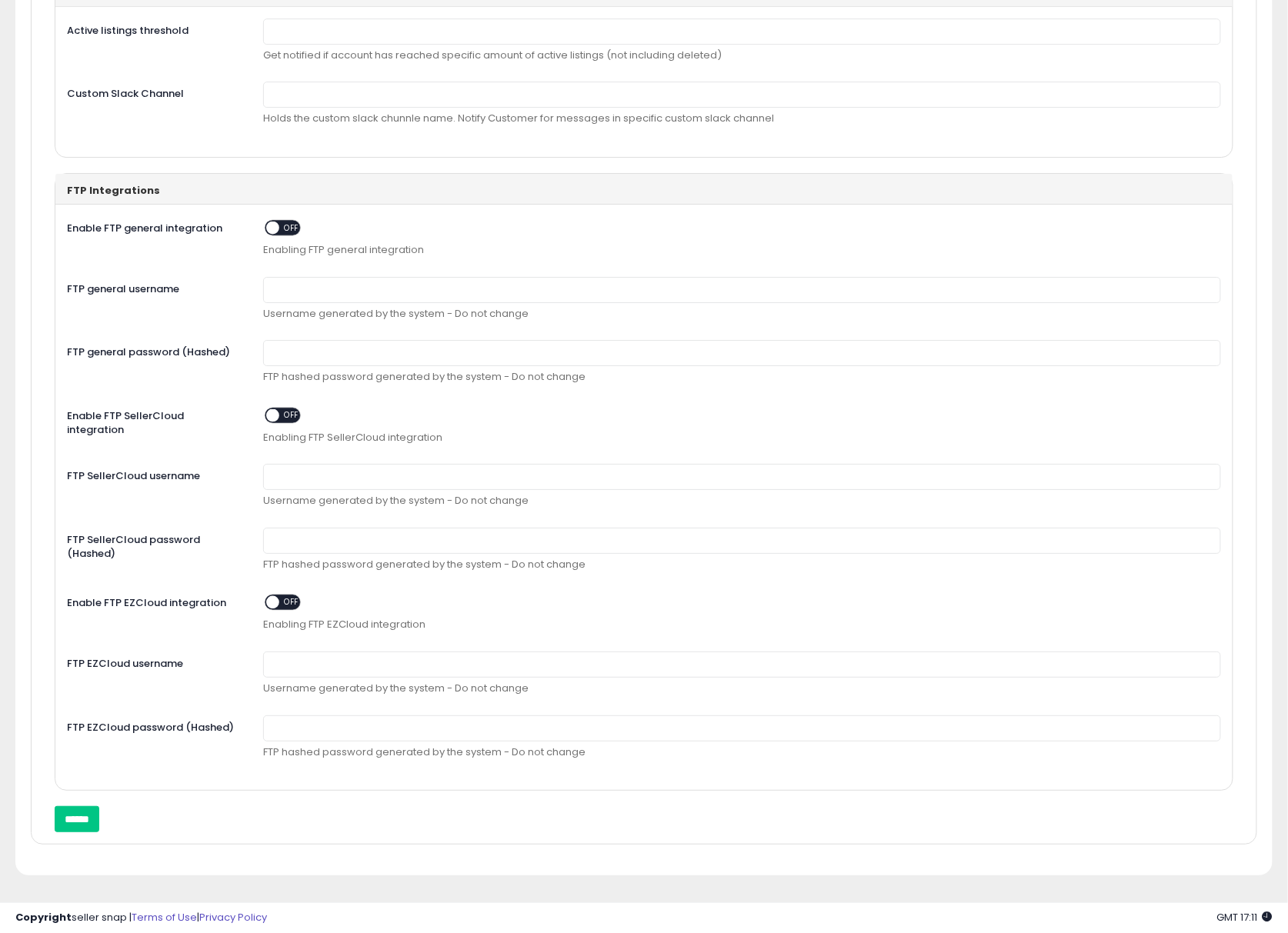
scroll to position [1672, 0]
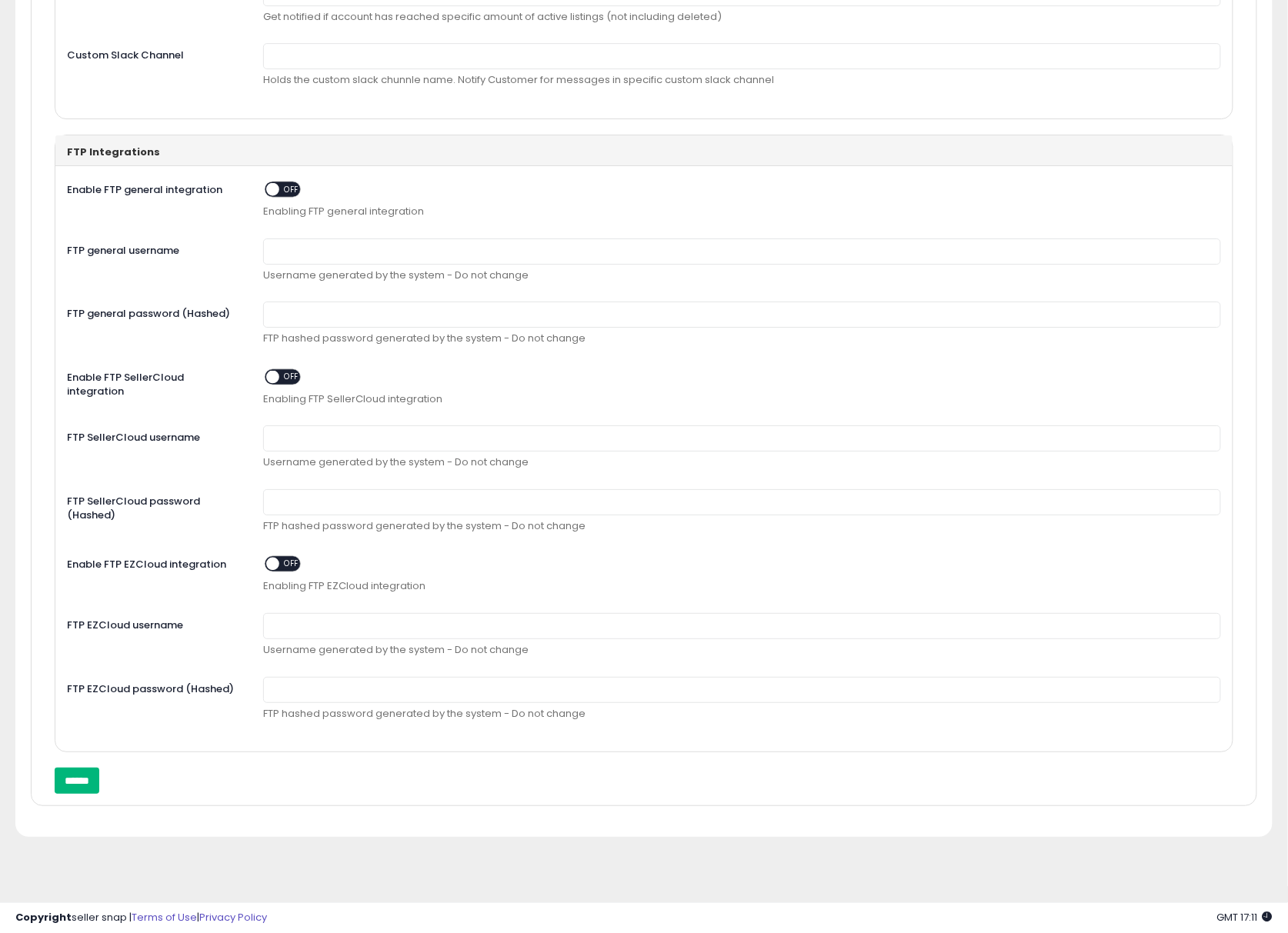
type input "*"
click at [95, 778] on input "******" at bounding box center [77, 780] width 44 height 27
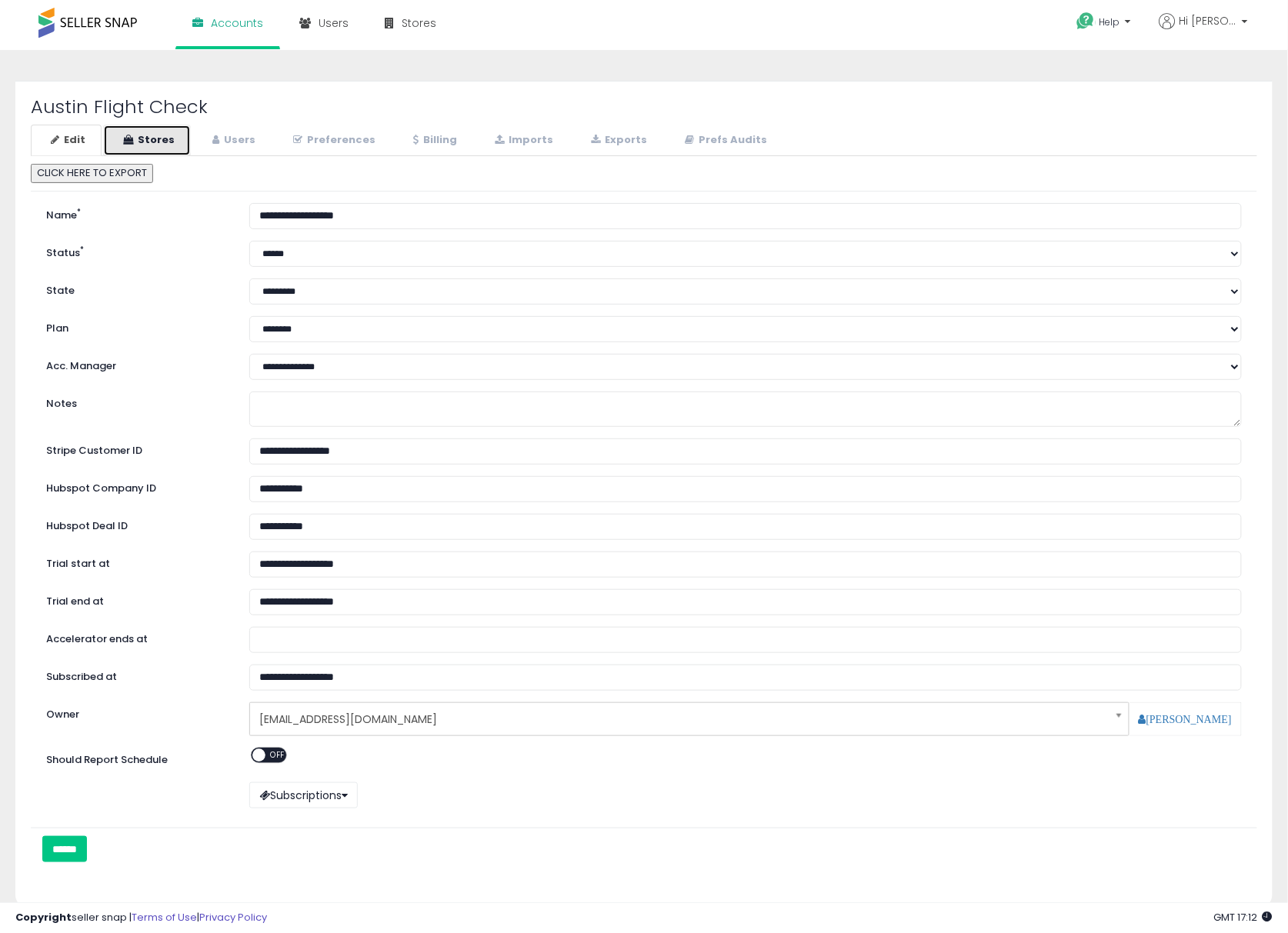
click at [160, 140] on link "Stores" at bounding box center [146, 140] width 87 height 31
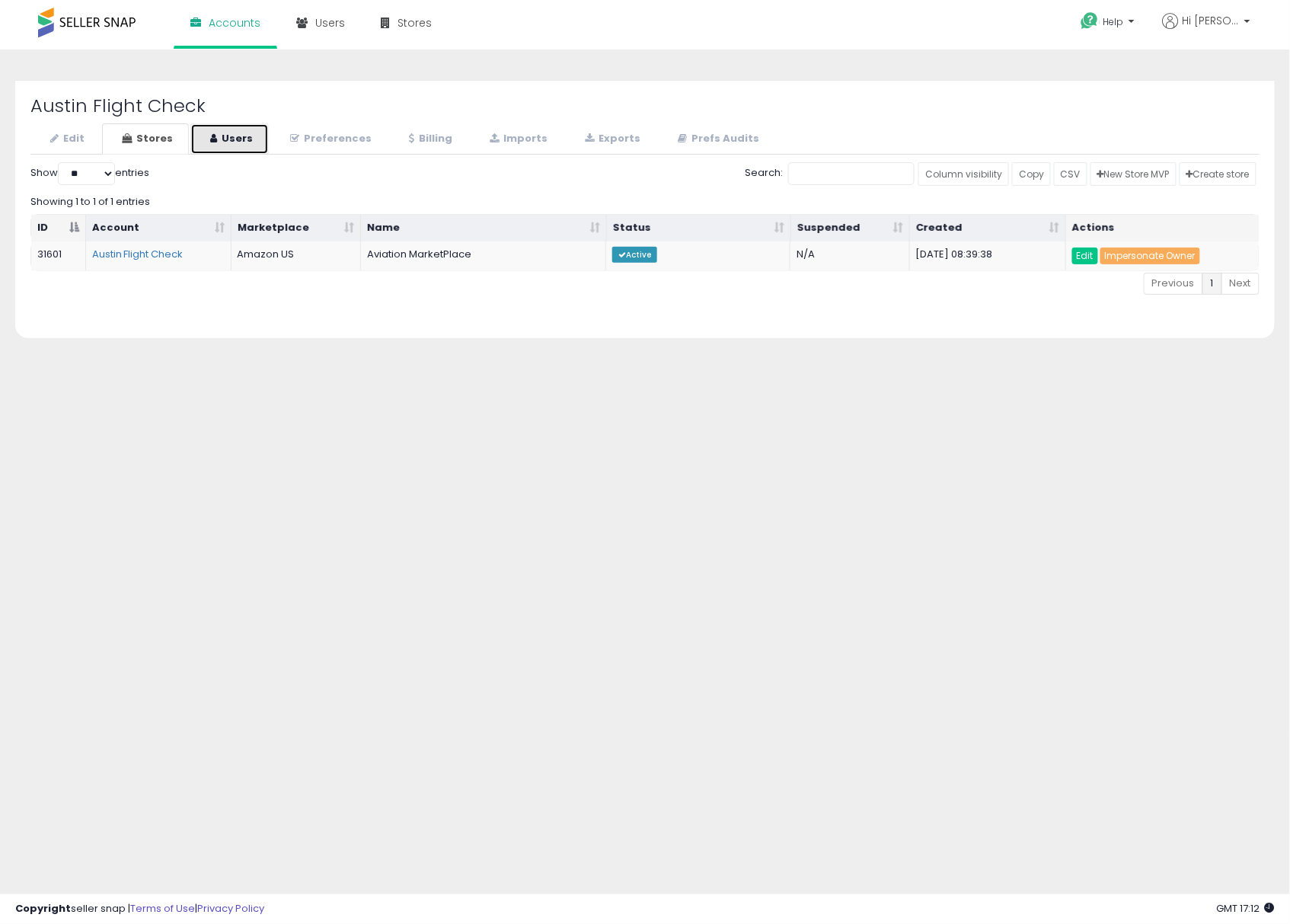
click at [218, 139] on link "Users" at bounding box center [230, 139] width 79 height 31
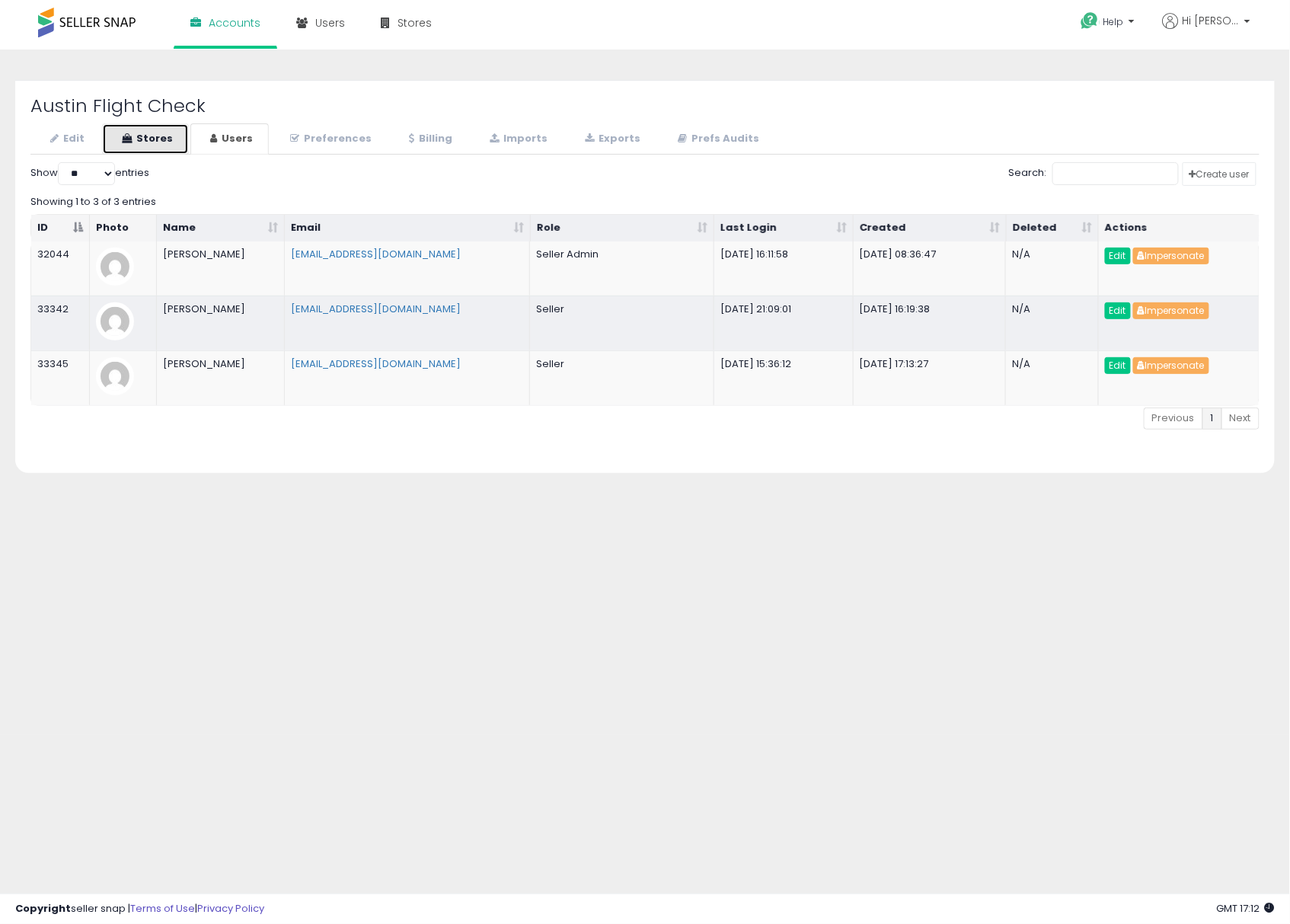
click at [157, 137] on link "Stores" at bounding box center [145, 139] width 87 height 31
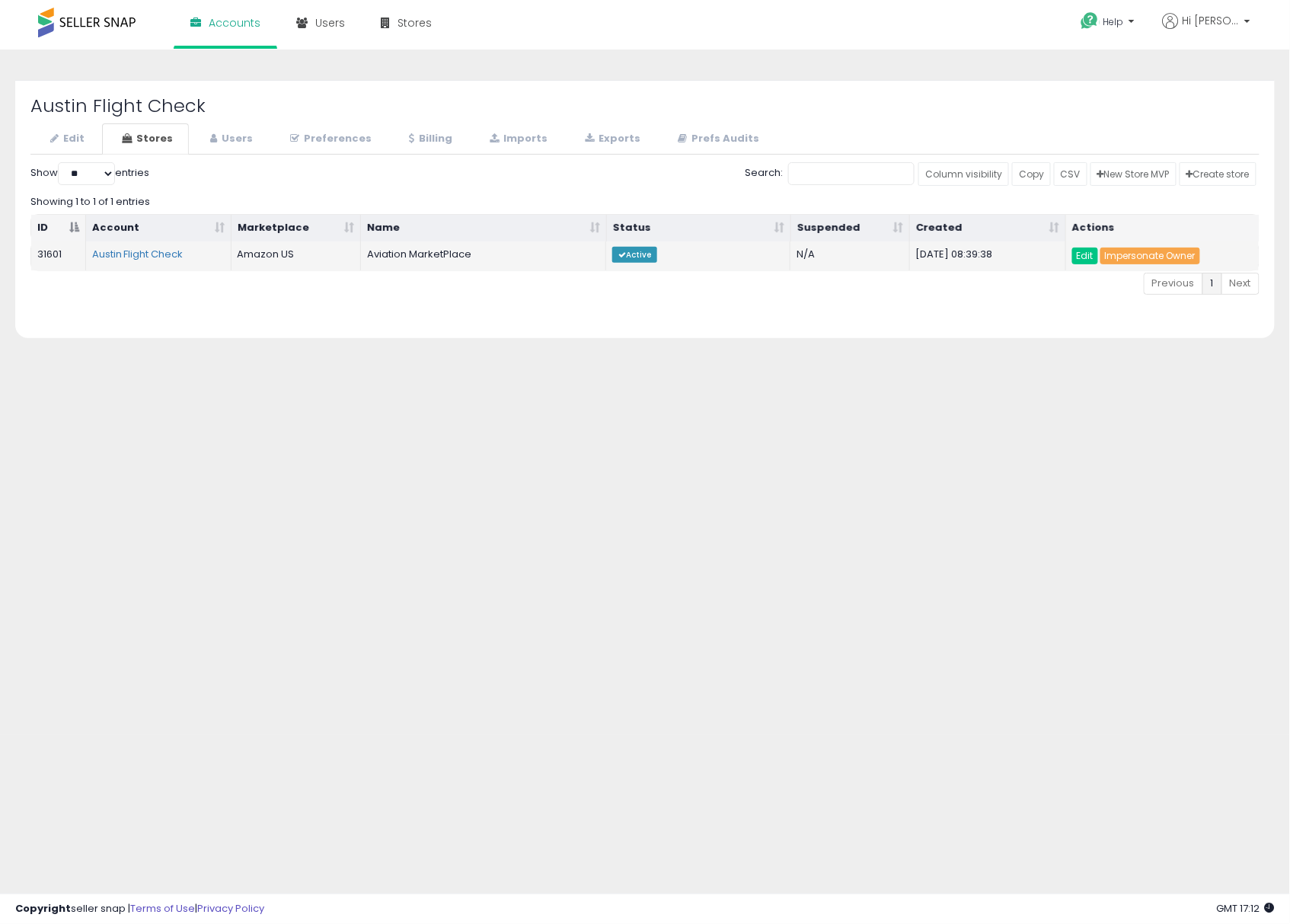
click at [1143, 251] on link "Impersonate Owner" at bounding box center [1151, 255] width 100 height 17
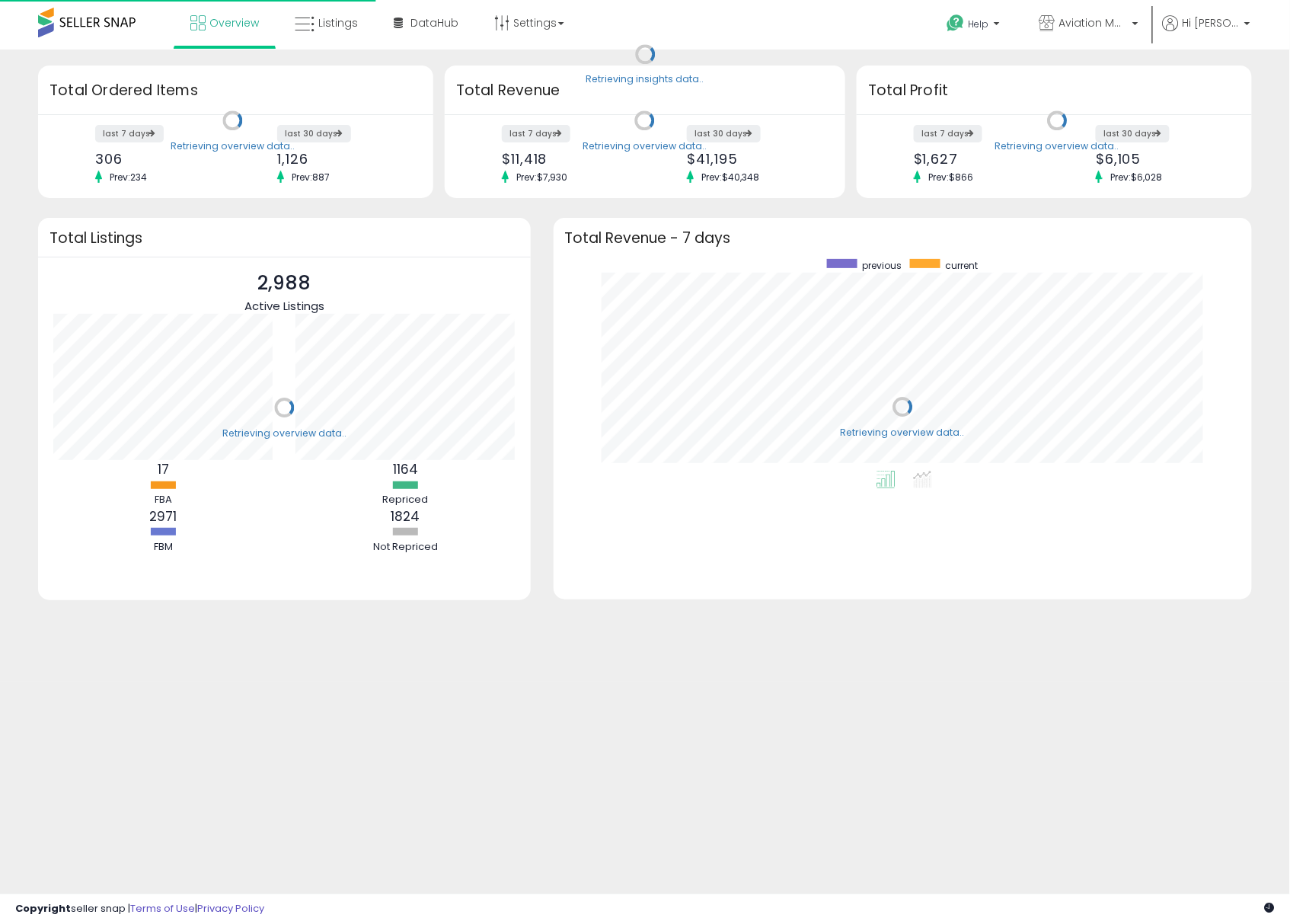
scroll to position [211, 669]
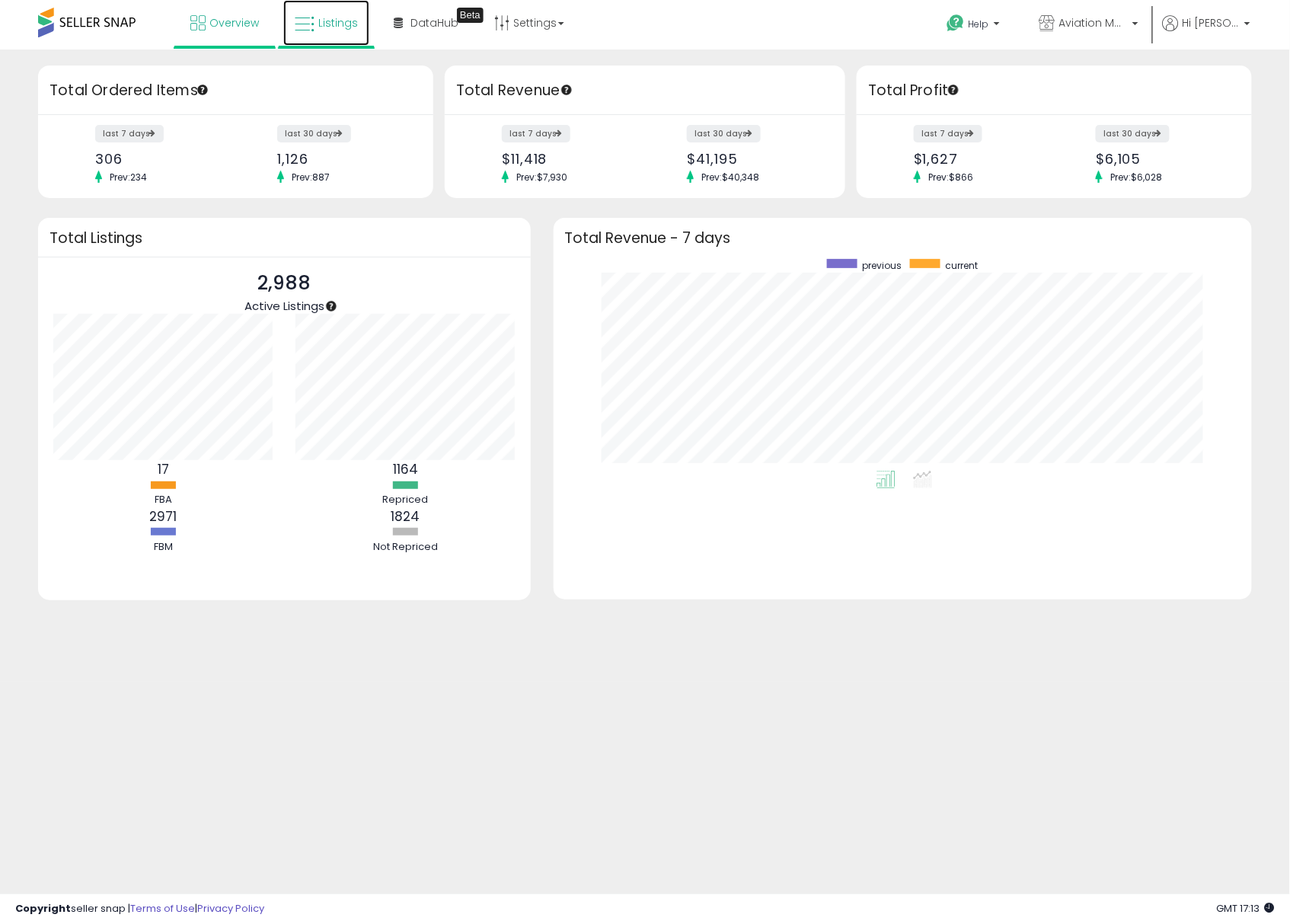
click at [336, 29] on span "Listings" at bounding box center [338, 23] width 40 height 16
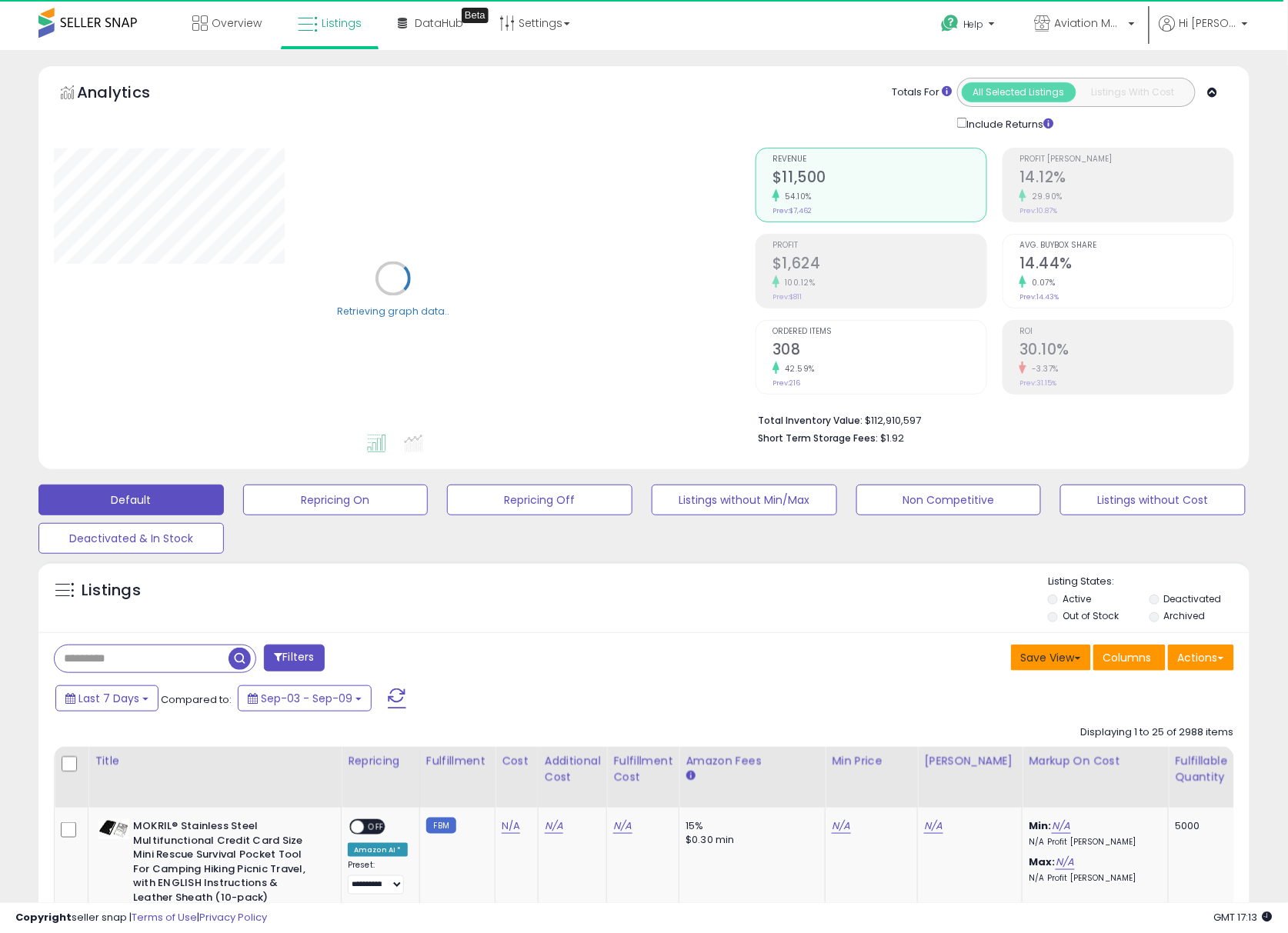
click at [1046, 657] on button "Save View" at bounding box center [1050, 657] width 80 height 27
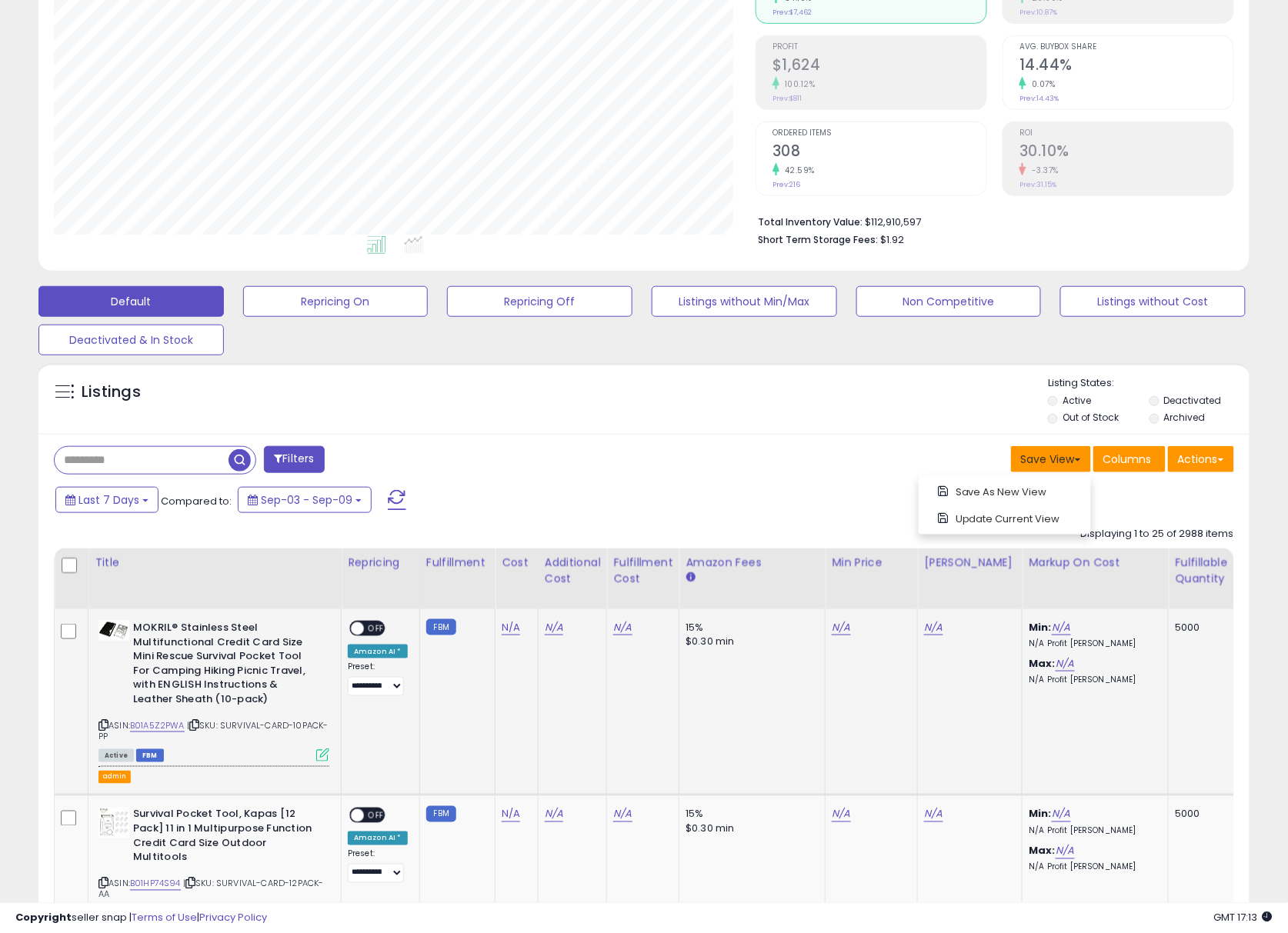
scroll to position [204, 0]
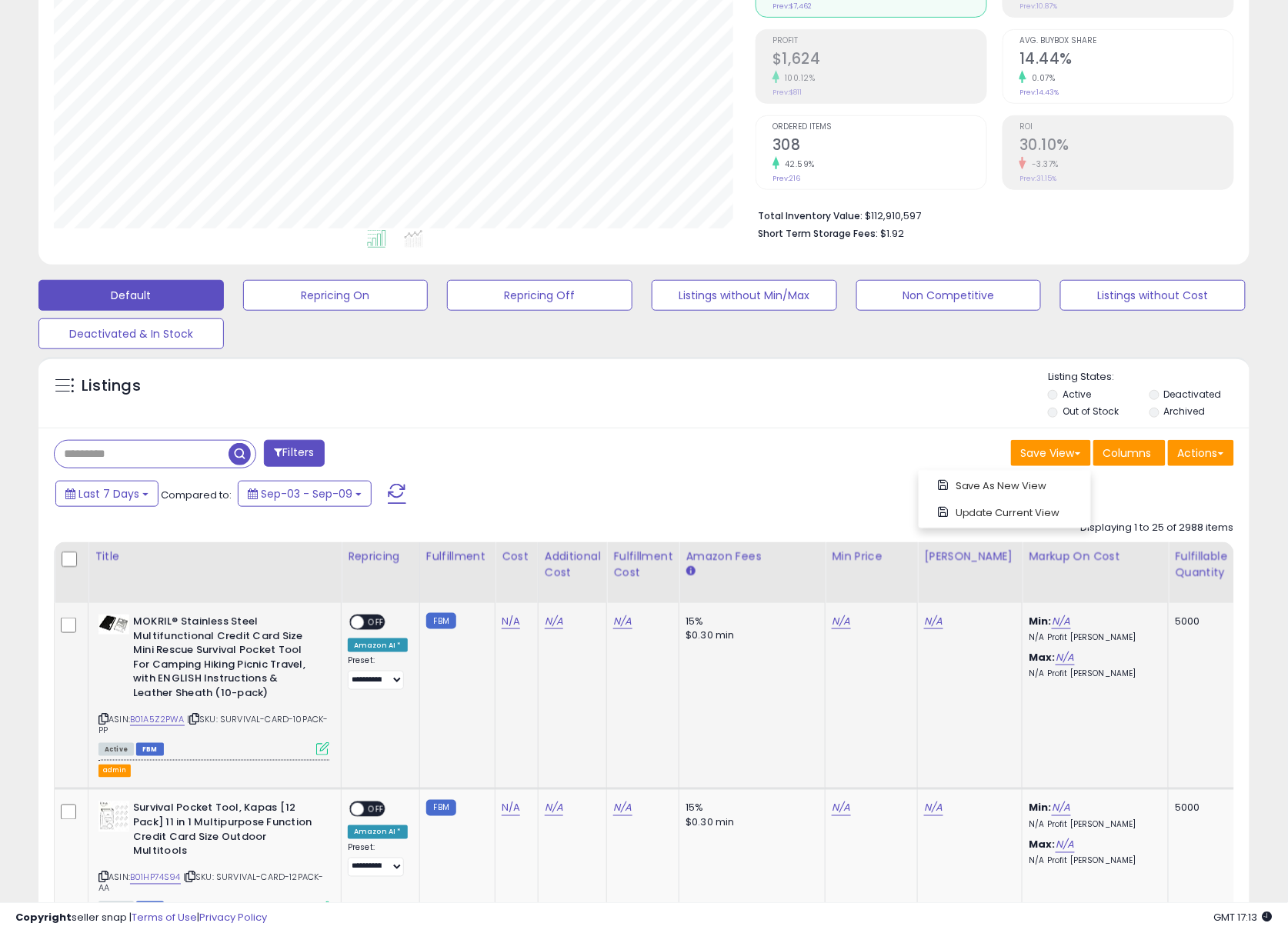
click at [199, 722] on icon at bounding box center [195, 718] width 10 height 9
click at [168, 448] on input "text" at bounding box center [199, 454] width 290 height 27
paste input "**********"
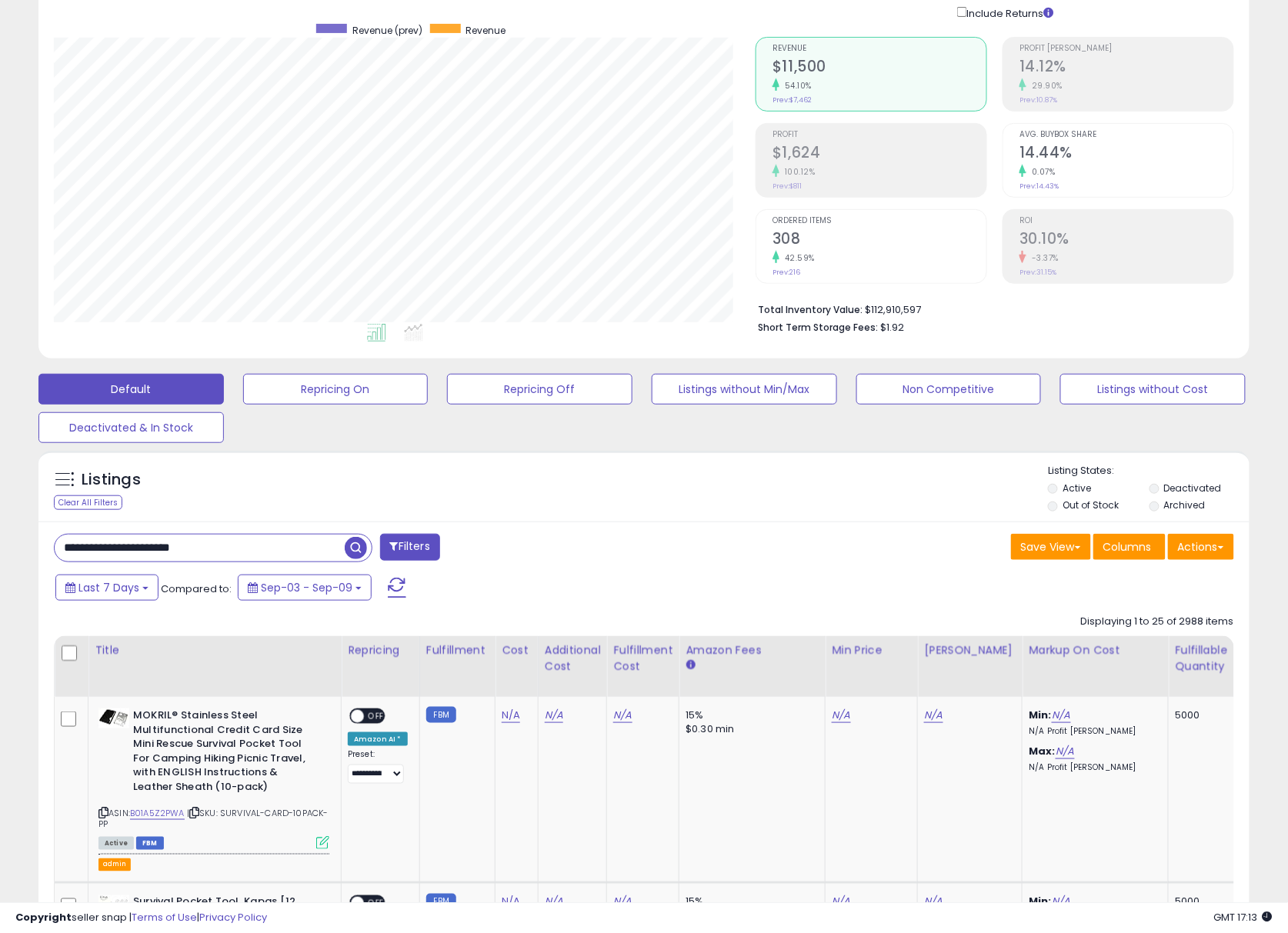
scroll to position [102, 0]
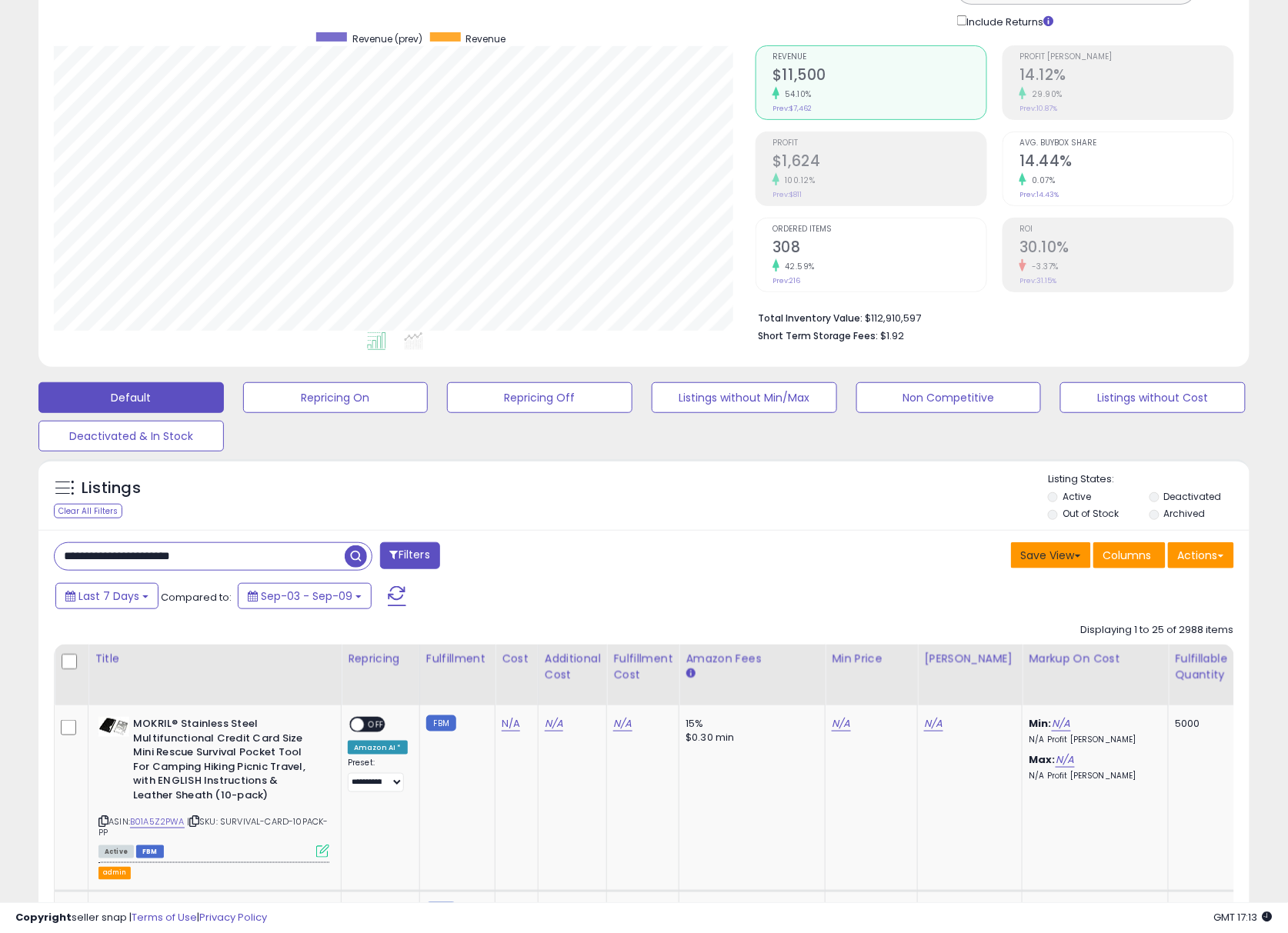
type input "**********"
click at [1032, 562] on button "Save View" at bounding box center [1050, 555] width 80 height 27
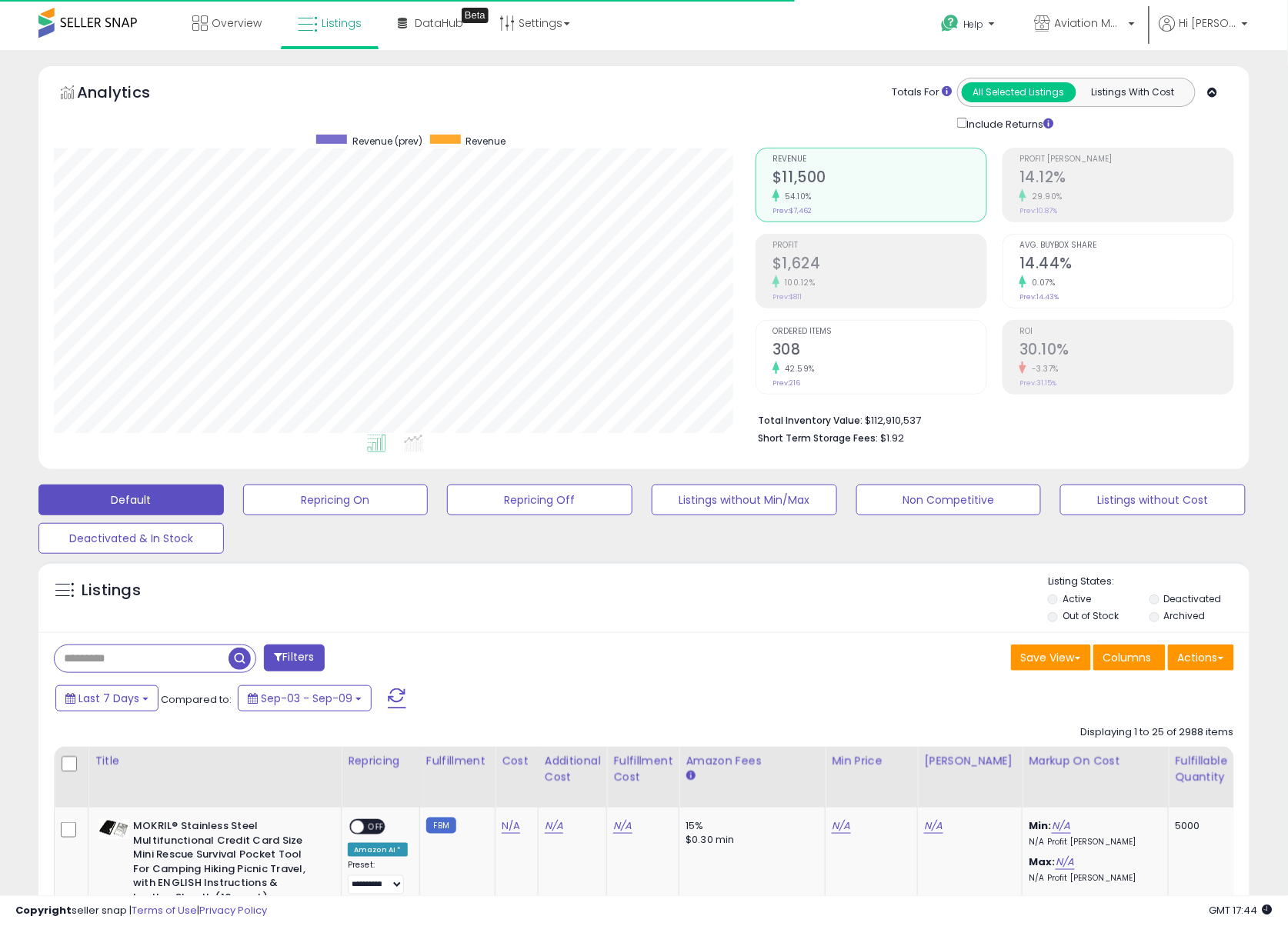
scroll to position [314, 701]
